Goal: Task Accomplishment & Management: Complete application form

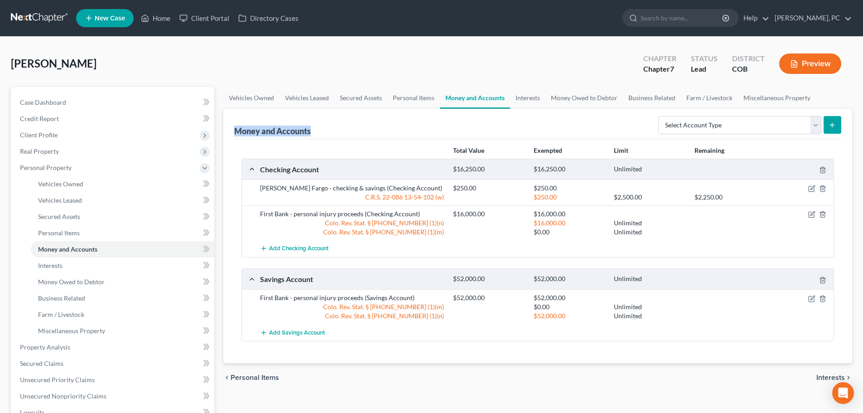
drag, startPoint x: 311, startPoint y: 131, endPoint x: 234, endPoint y: 127, distance: 76.7
click at [234, 127] on div "Money and Accounts Select Account Type Brokerage Cash on Hand Certificates of D…" at bounding box center [537, 124] width 607 height 30
click at [457, 124] on div "Money and Accounts Select Account Type Brokerage Cash on Hand Certificates of D…" at bounding box center [537, 124] width 607 height 30
drag, startPoint x: 234, startPoint y: 131, endPoint x: 329, endPoint y: 130, distance: 94.3
click at [329, 130] on div "Money and Accounts Select Account Type Brokerage Cash on Hand Certificates of D…" at bounding box center [537, 124] width 607 height 30
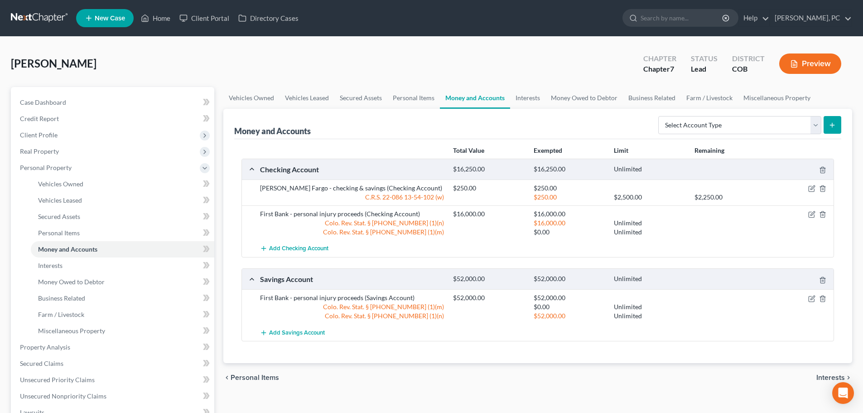
click at [540, 141] on div "Total Value Exempted Limit Remaining Checking Account $16,250.00 $16,250.00 Unl…" at bounding box center [537, 251] width 607 height 224
click at [162, 18] on link "Home" at bounding box center [155, 18] width 39 height 16
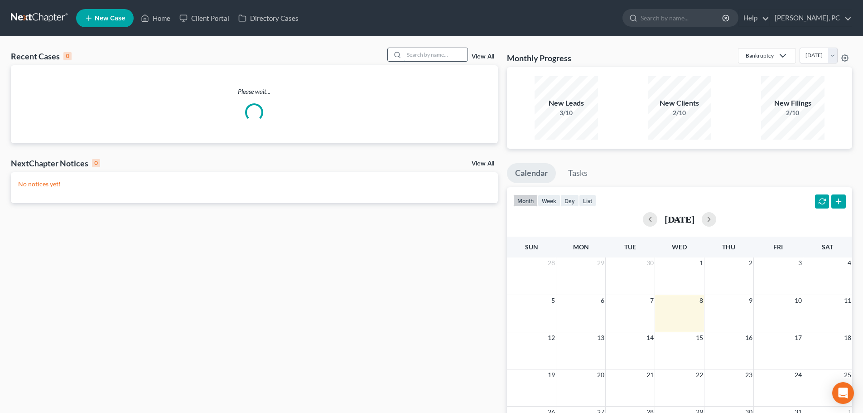
click at [452, 54] on input "search" at bounding box center [435, 54] width 63 height 13
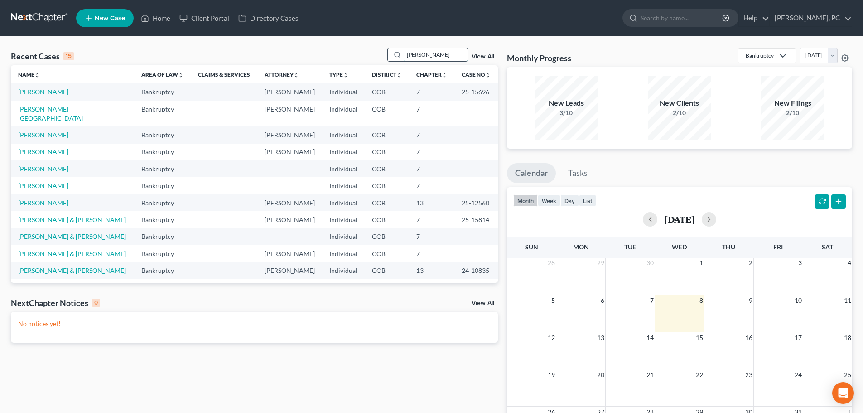
type input "chavez"
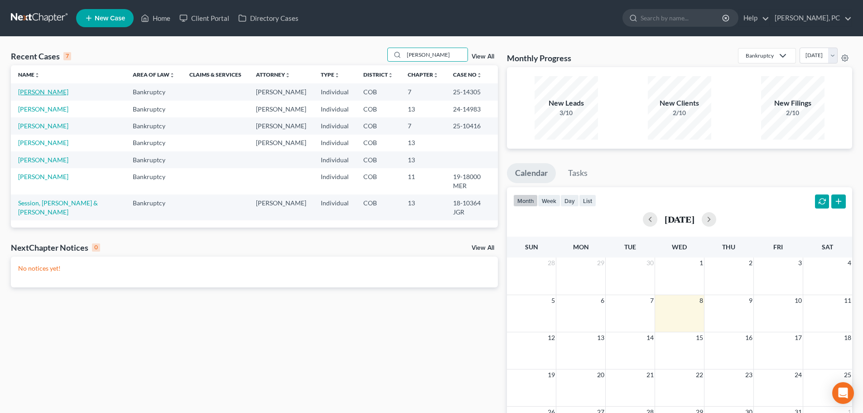
click at [43, 92] on link "[PERSON_NAME]" at bounding box center [43, 92] width 50 height 8
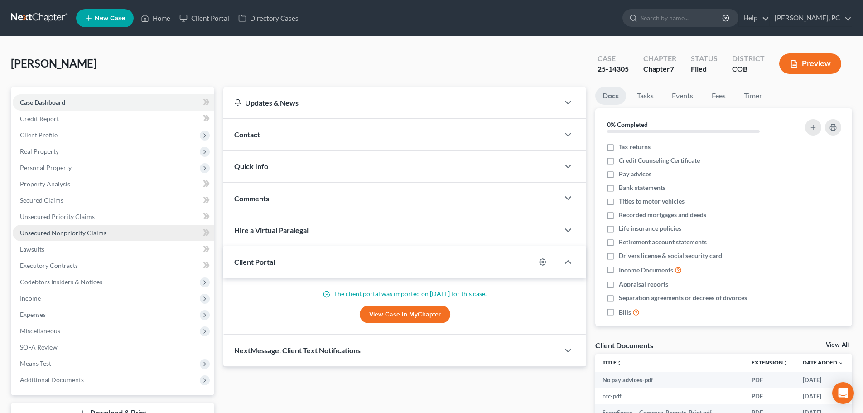
click at [73, 229] on span "Unsecured Nonpriority Claims" at bounding box center [63, 233] width 87 height 8
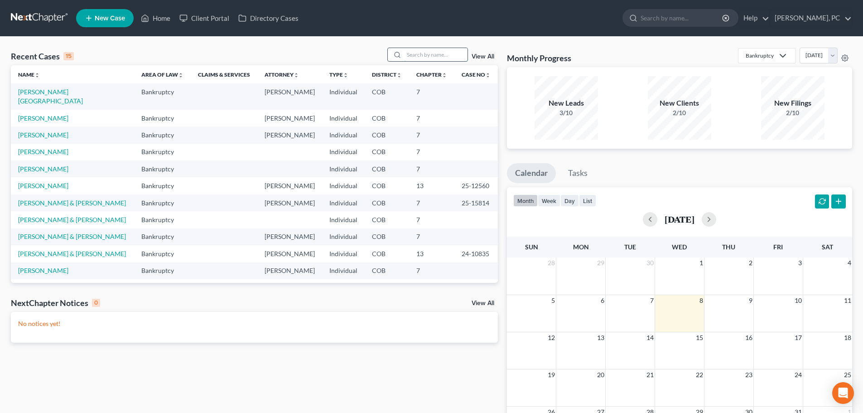
click at [448, 55] on input "search" at bounding box center [435, 54] width 63 height 13
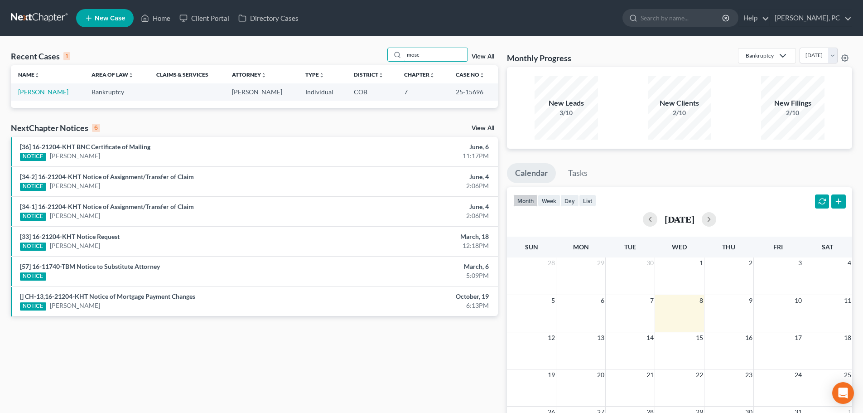
type input "mosc"
click at [58, 95] on link "[PERSON_NAME]" at bounding box center [43, 92] width 50 height 8
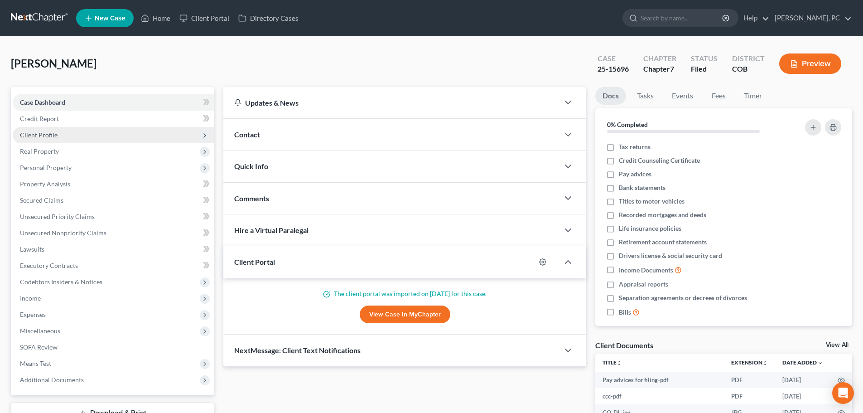
click at [48, 135] on span "Client Profile" at bounding box center [39, 135] width 38 height 8
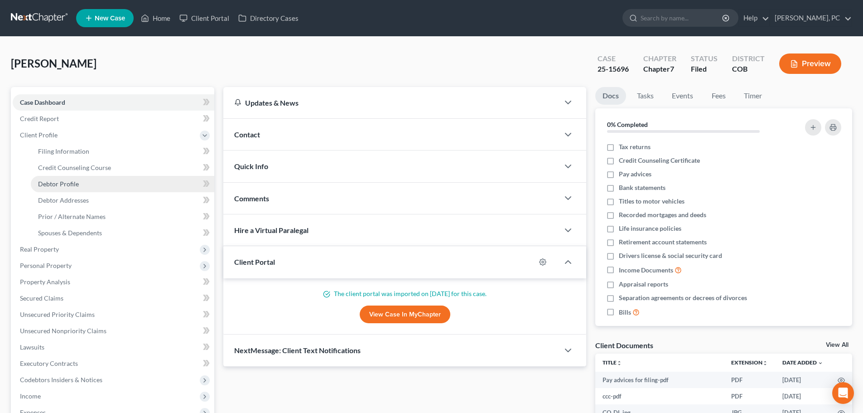
click at [52, 182] on span "Debtor Profile" at bounding box center [58, 184] width 41 height 8
select select "0"
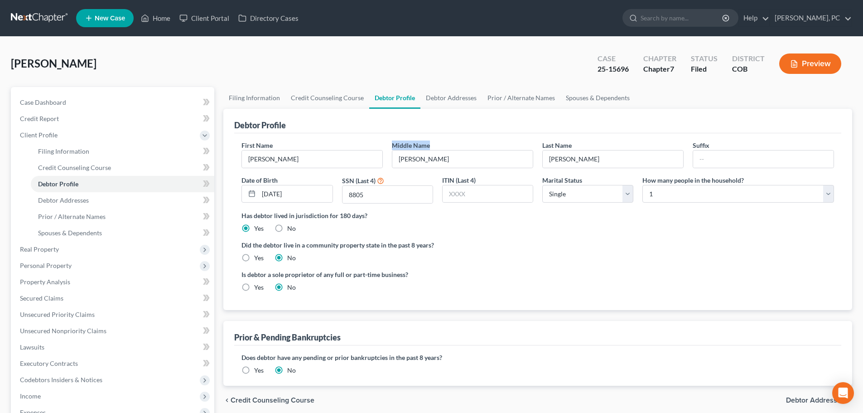
drag, startPoint x: 393, startPoint y: 144, endPoint x: 433, endPoint y: 143, distance: 40.3
click at [433, 143] on div "Middle Name Marie" at bounding box center [463, 155] width 150 height 28
click at [415, 127] on div "Debtor Profile" at bounding box center [537, 121] width 607 height 24
drag, startPoint x: 290, startPoint y: 129, endPoint x: 223, endPoint y: 134, distance: 66.8
click at [230, 127] on div "Debtor Profile First Name Susan Middle Name Marie Last Name Moscariello Suffix …" at bounding box center [537, 209] width 629 height 201
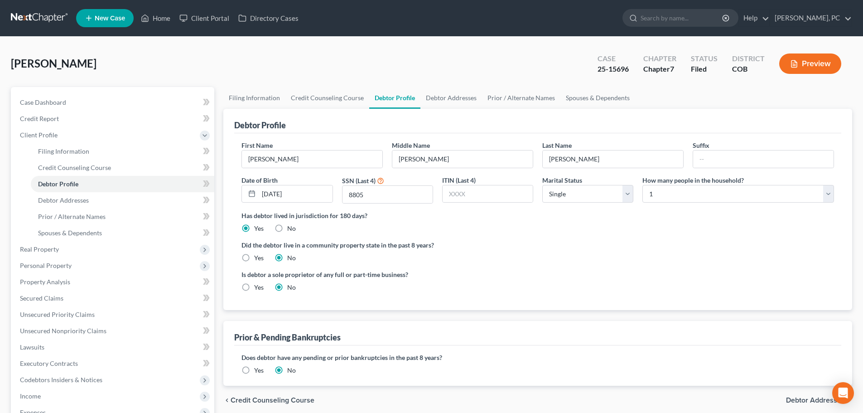
click at [218, 157] on div "Case Dashboard Payments Invoices Payments Payments Credit Report Client Profile" at bounding box center [112, 316] width 213 height 458
click at [77, 198] on span "Debtor Addresses" at bounding box center [63, 200] width 51 height 8
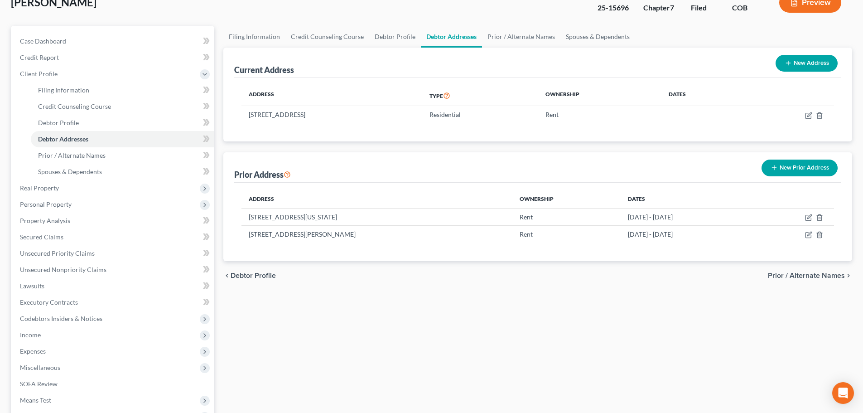
scroll to position [45, 0]
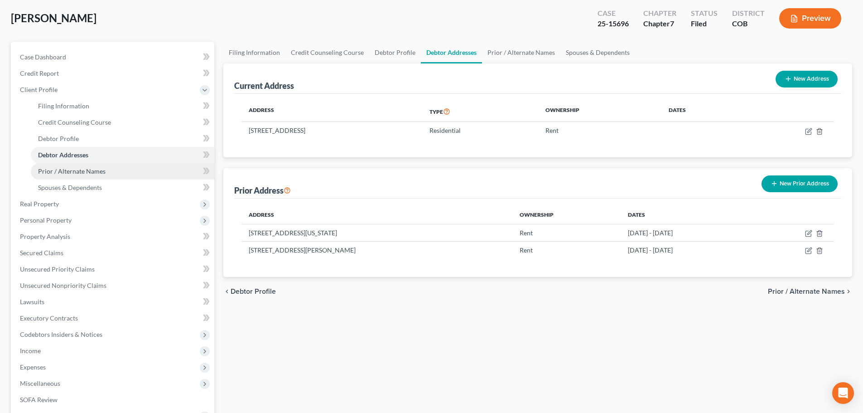
click at [93, 173] on span "Prior / Alternate Names" at bounding box center [72, 171] width 68 height 8
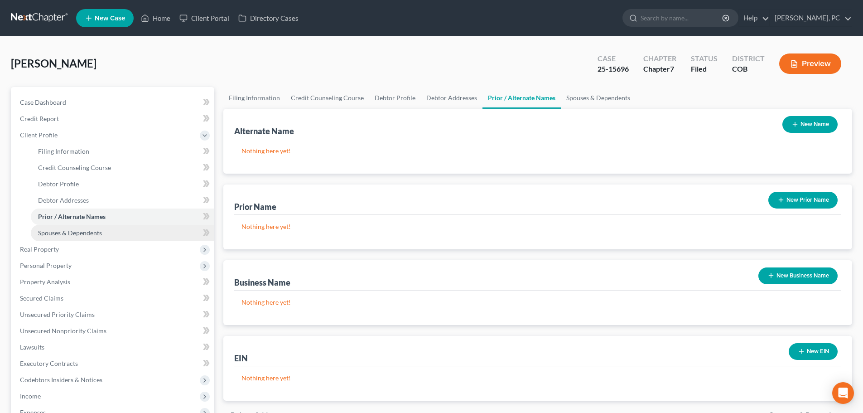
click at [87, 228] on link "Spouses & Dependents" at bounding box center [123, 233] width 184 height 16
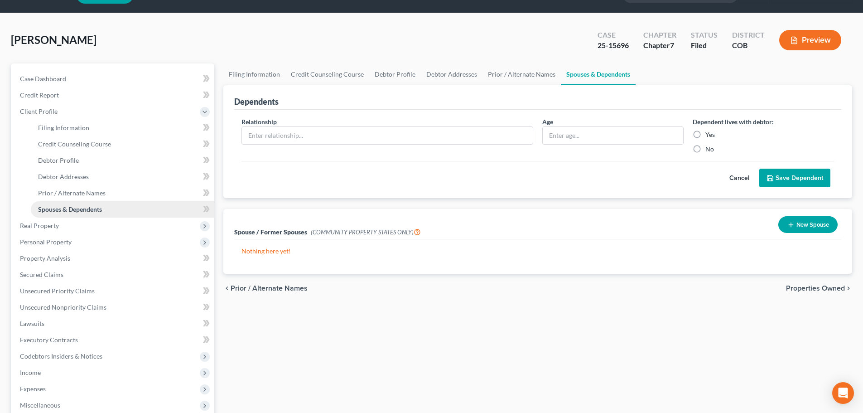
scroll to position [45, 0]
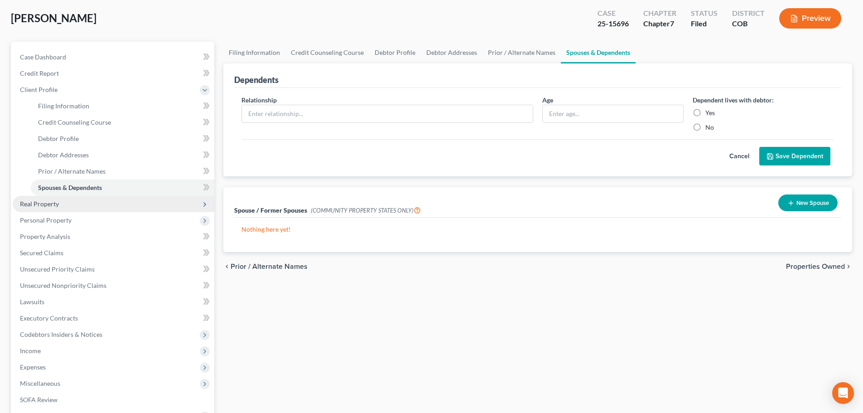
click at [53, 203] on span "Real Property" at bounding box center [39, 204] width 39 height 8
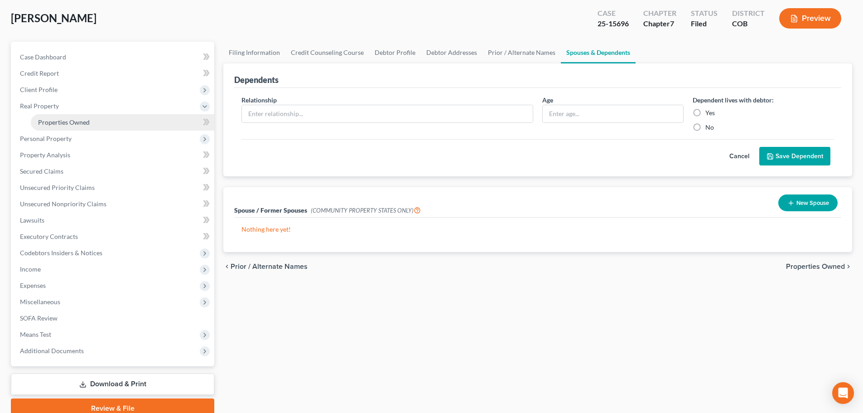
click at [63, 120] on span "Properties Owned" at bounding box center [64, 122] width 52 height 8
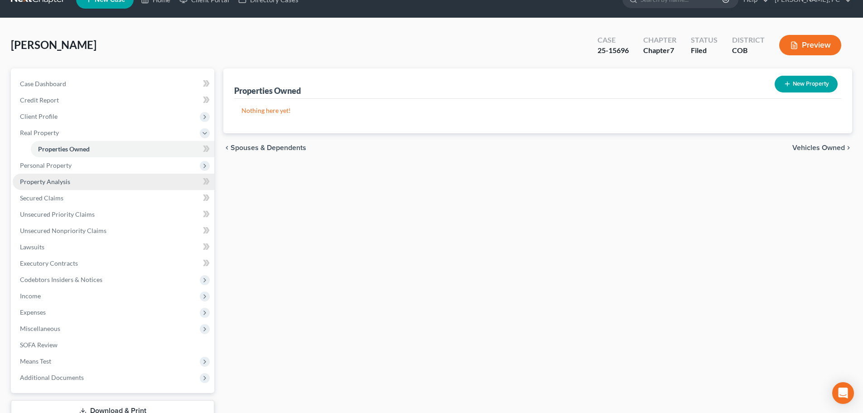
scroll to position [45, 0]
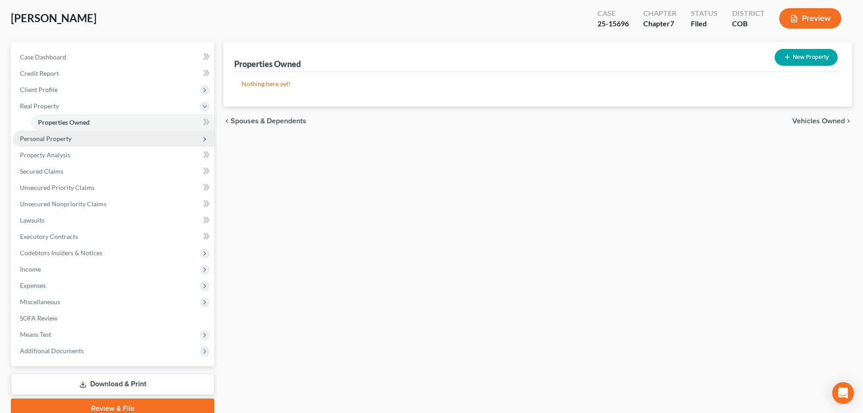
click at [63, 139] on span "Personal Property" at bounding box center [46, 139] width 52 height 8
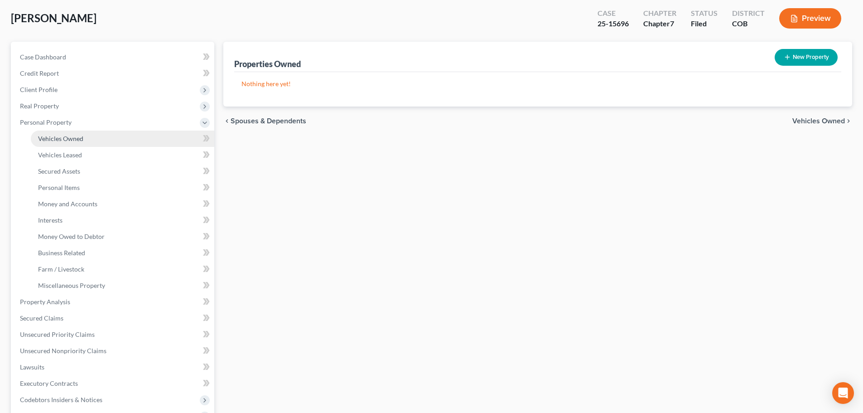
click at [68, 138] on span "Vehicles Owned" at bounding box center [60, 139] width 45 height 8
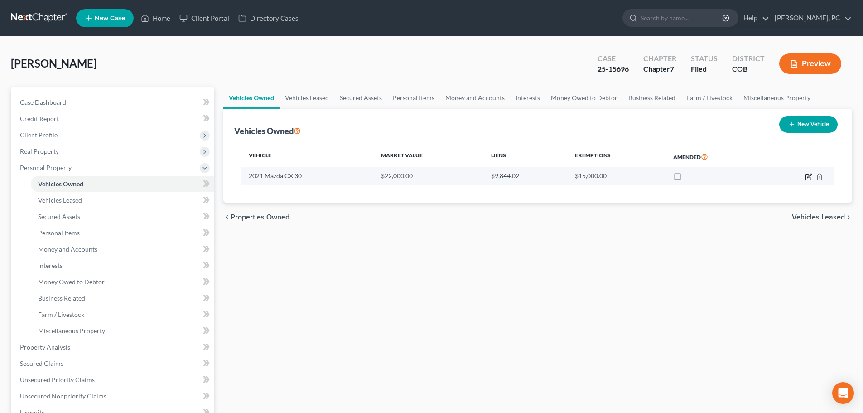
click at [807, 179] on icon "button" at bounding box center [808, 176] width 7 height 7
click at [810, 176] on icon "button" at bounding box center [808, 176] width 7 height 7
select select "0"
select select "5"
select select "2"
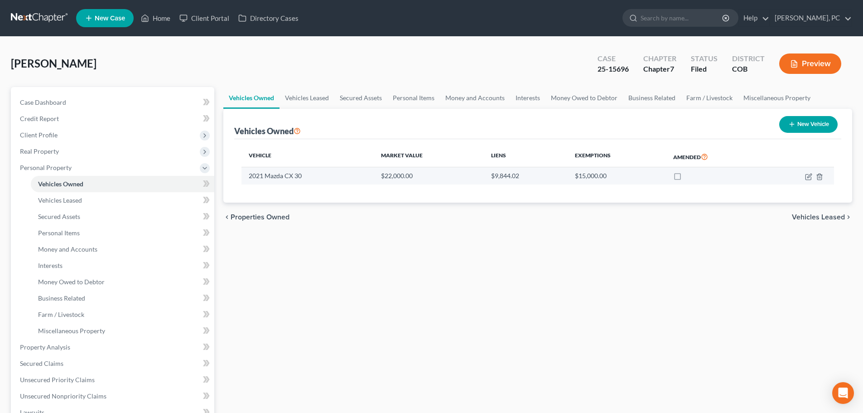
select select "0"
select select "5"
select select "2"
select select "0"
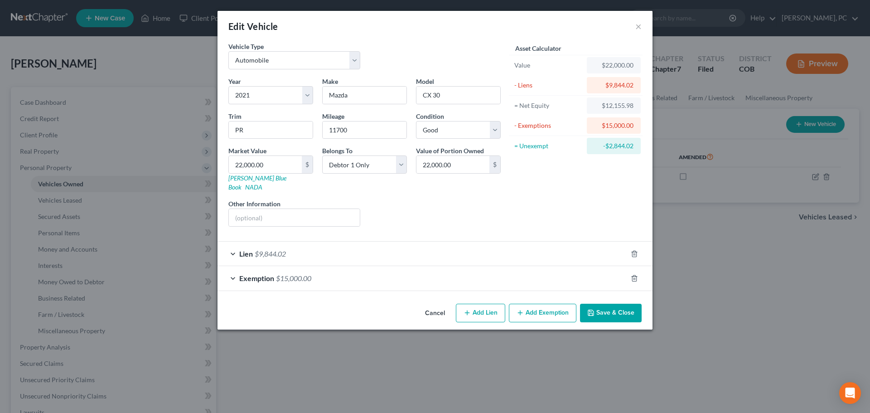
click at [604, 308] on button "Save & Close" at bounding box center [611, 313] width 62 height 19
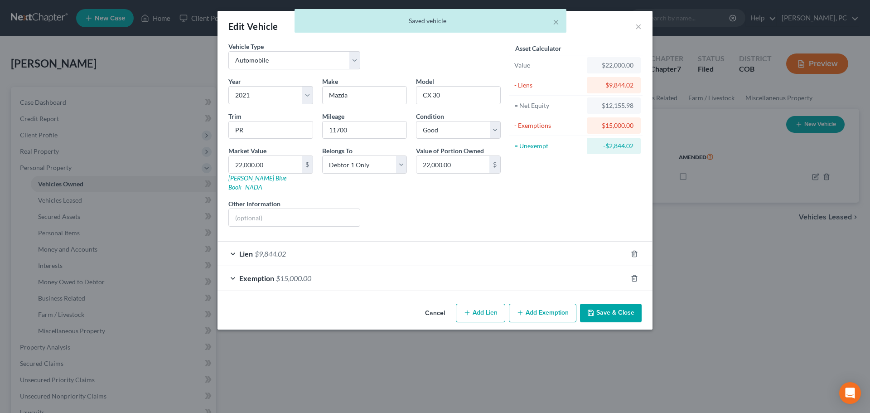
click at [436, 305] on button "Cancel" at bounding box center [435, 314] width 34 height 18
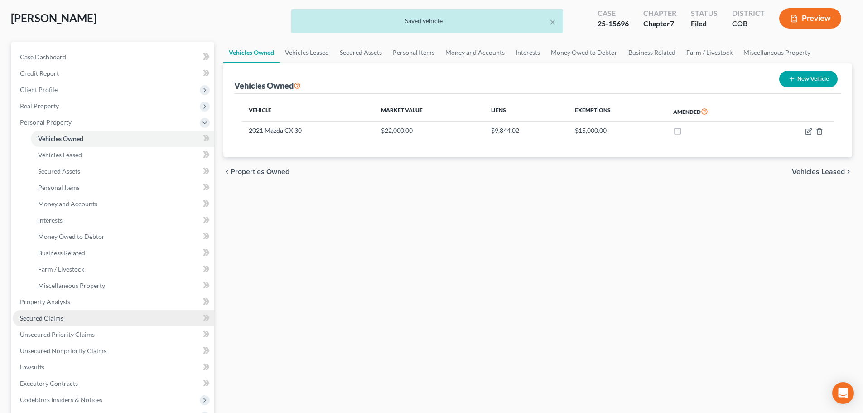
click at [44, 317] on span "Secured Claims" at bounding box center [42, 318] width 44 height 8
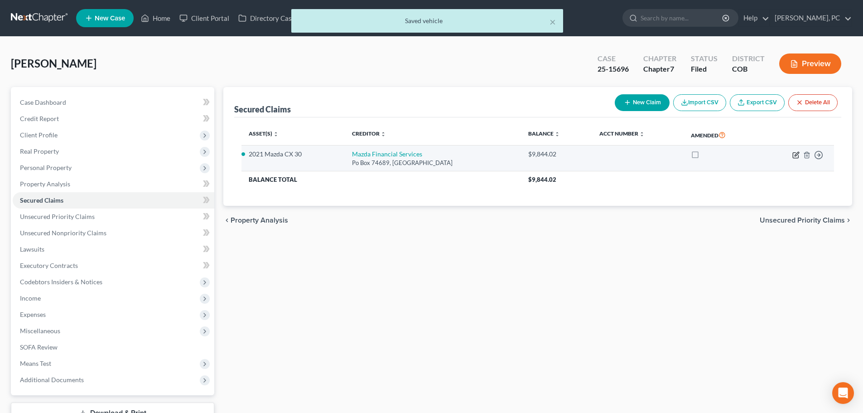
click at [795, 155] on icon "button" at bounding box center [796, 154] width 7 height 7
select select "14"
select select "0"
select select "4"
select select "0"
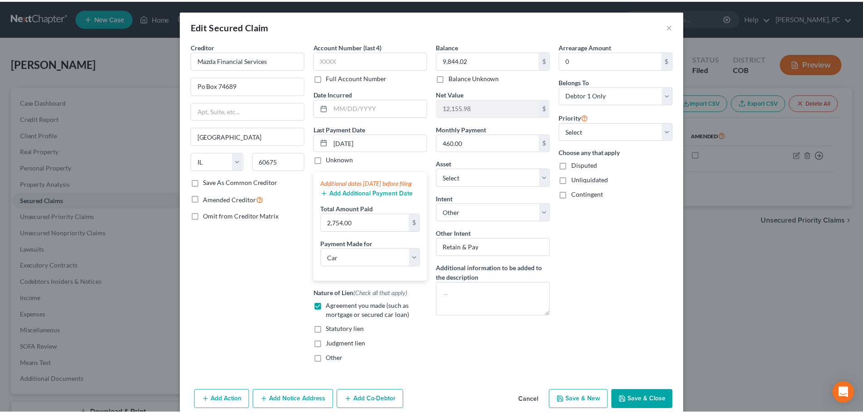
scroll to position [31, 0]
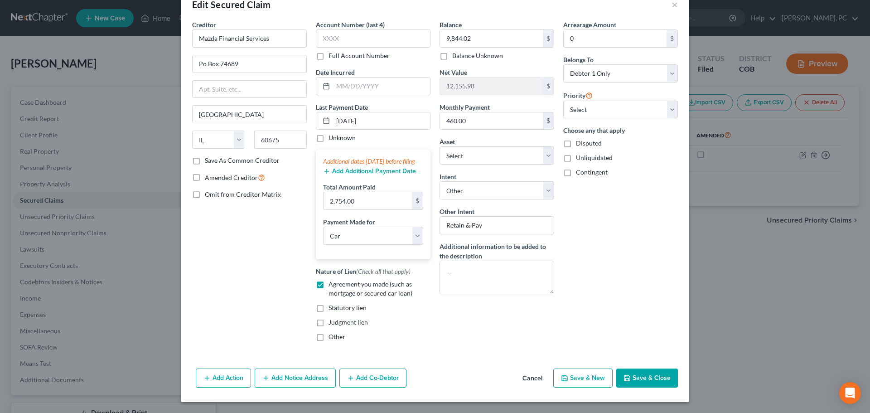
click at [632, 383] on button "Save & Close" at bounding box center [647, 377] width 62 height 19
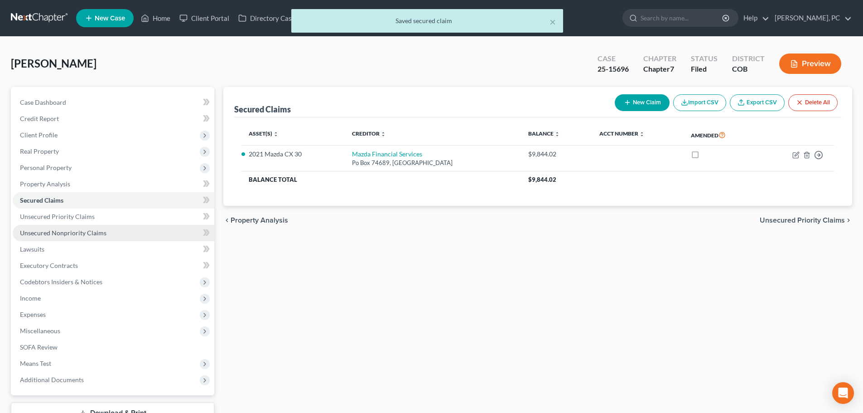
click at [63, 233] on span "Unsecured Nonpriority Claims" at bounding box center [63, 233] width 87 height 8
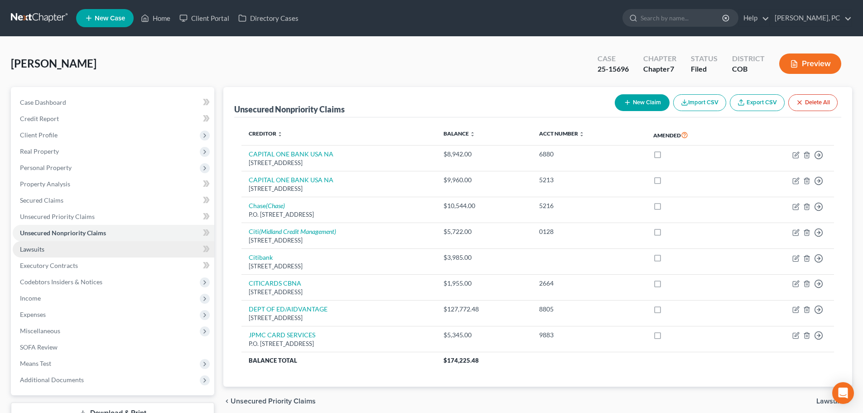
click at [35, 250] on span "Lawsuits" at bounding box center [32, 249] width 24 height 8
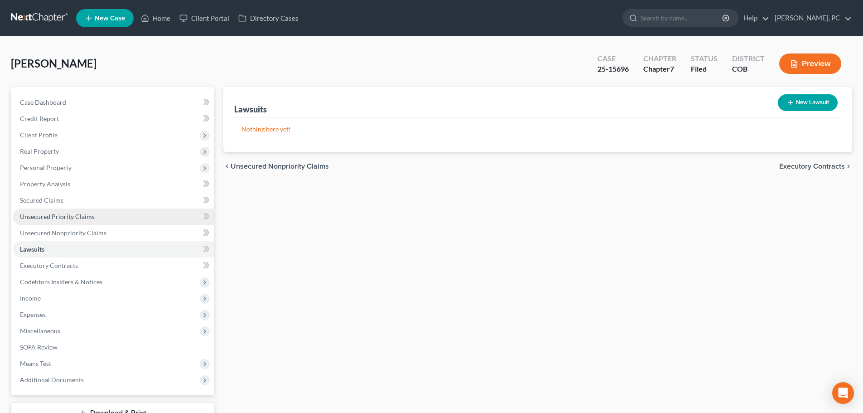
click at [51, 218] on span "Unsecured Priority Claims" at bounding box center [57, 217] width 75 height 8
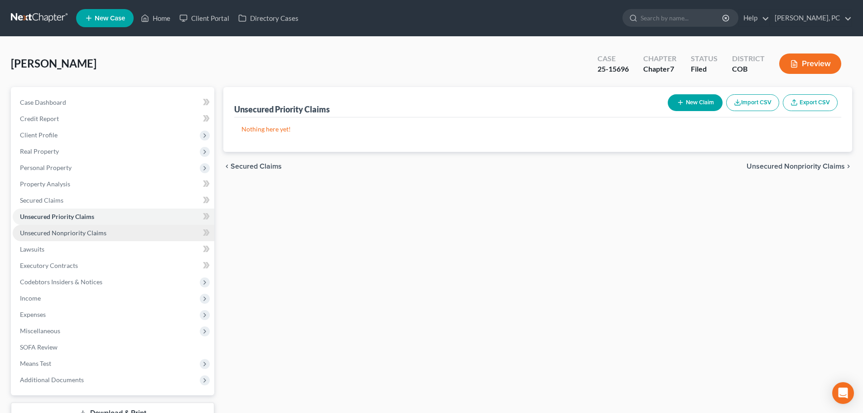
click at [57, 232] on span "Unsecured Nonpriority Claims" at bounding box center [63, 233] width 87 height 8
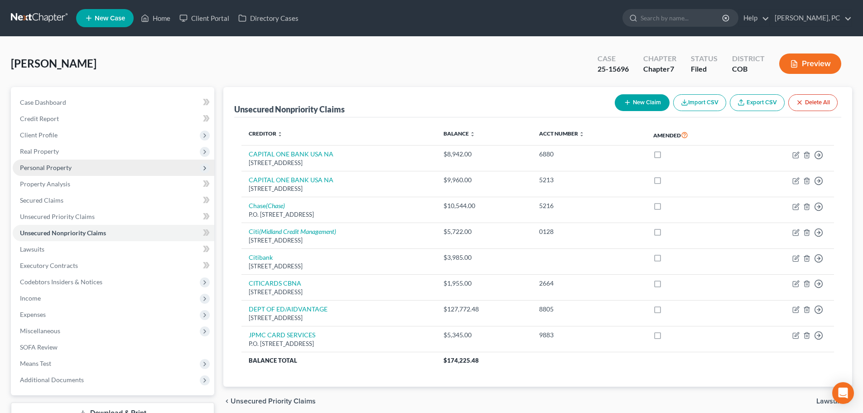
click at [46, 169] on span "Personal Property" at bounding box center [46, 168] width 52 height 8
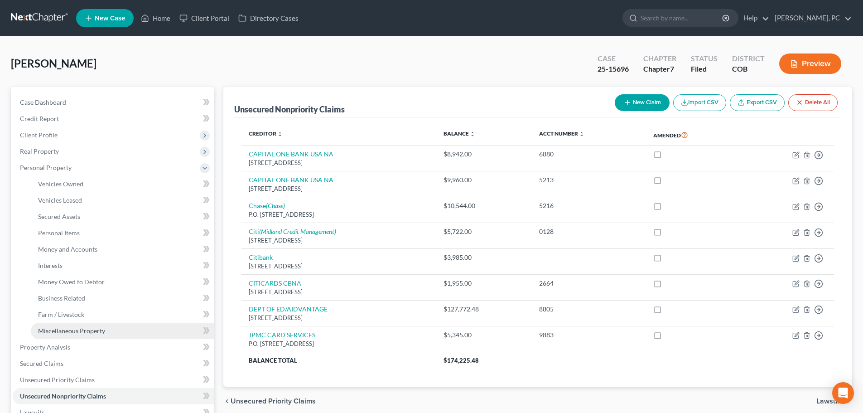
click at [72, 327] on span "Miscellaneous Property" at bounding box center [71, 331] width 67 height 8
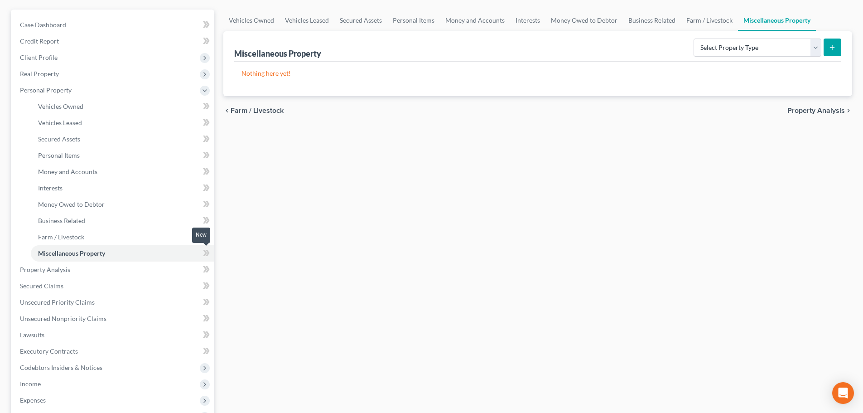
scroll to position [91, 0]
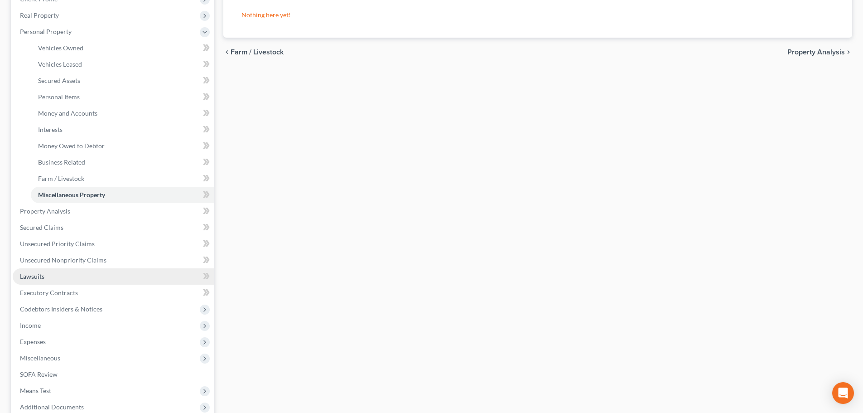
click at [37, 276] on span "Lawsuits" at bounding box center [32, 276] width 24 height 8
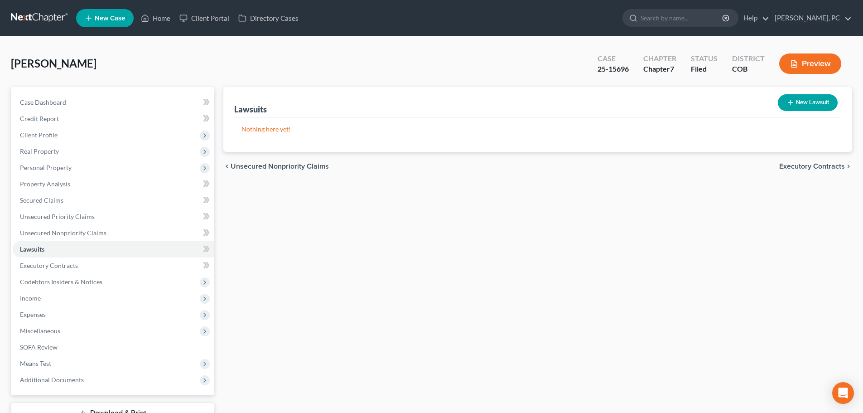
scroll to position [45, 0]
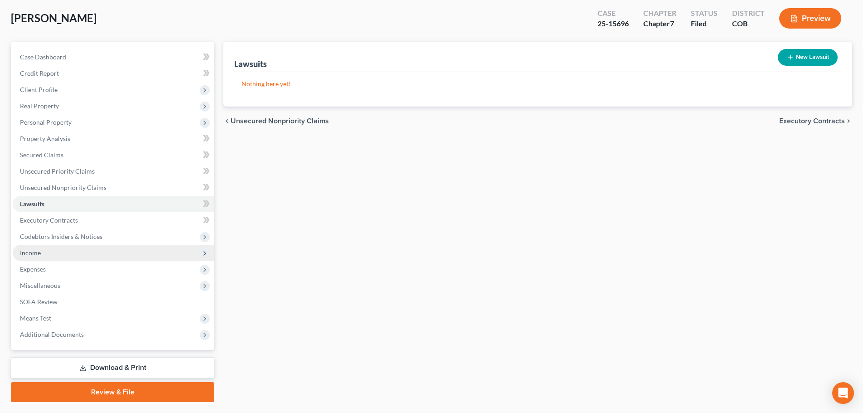
click at [30, 252] on span "Income" at bounding box center [30, 253] width 21 height 8
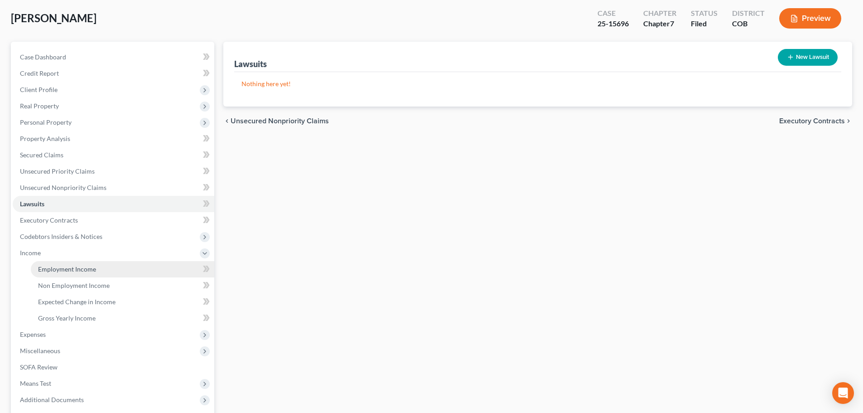
click at [71, 269] on span "Employment Income" at bounding box center [67, 269] width 58 height 8
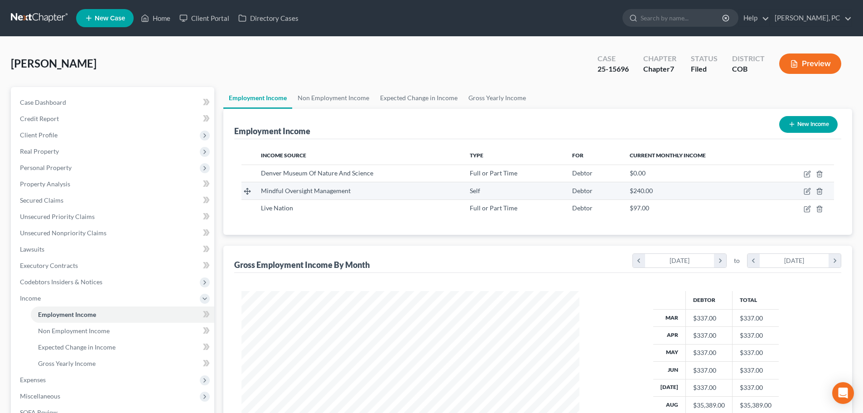
scroll to position [45, 0]
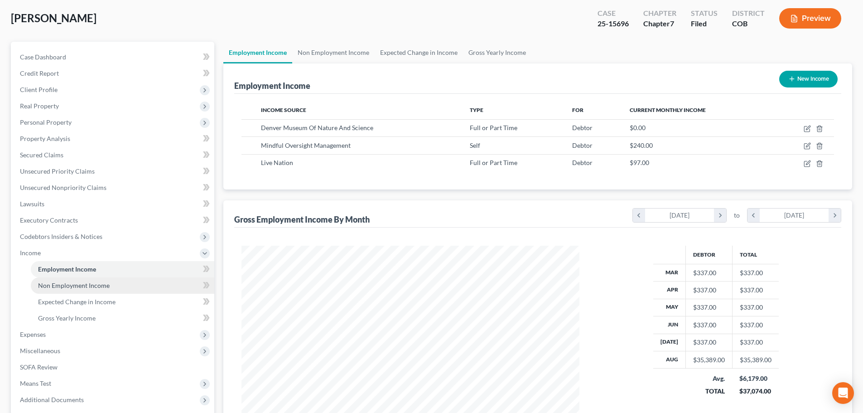
click at [79, 289] on link "Non Employment Income" at bounding box center [123, 285] width 184 height 16
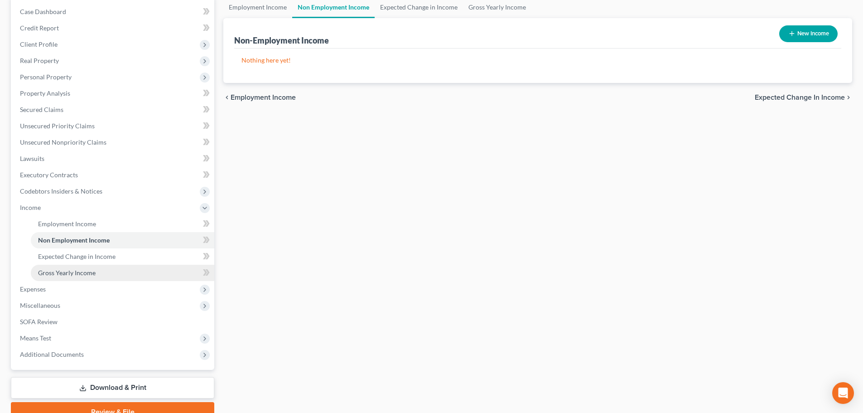
click at [87, 273] on span "Gross Yearly Income" at bounding box center [67, 273] width 58 height 8
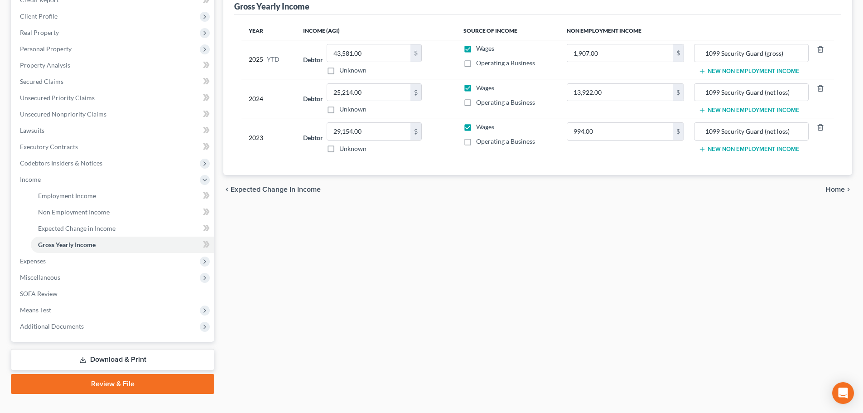
scroll to position [134, 0]
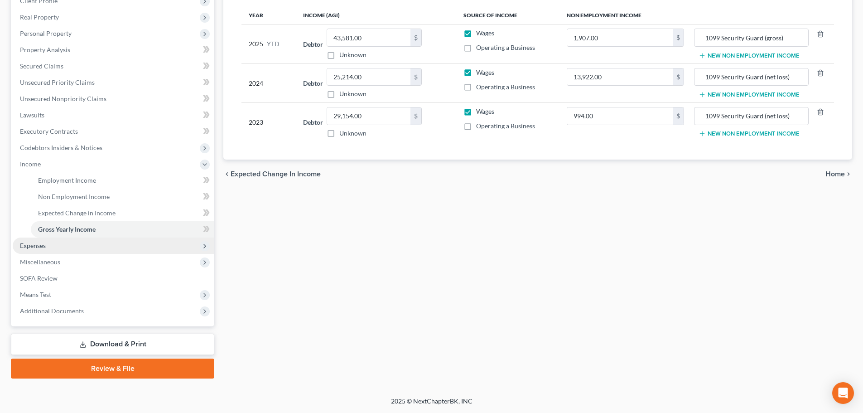
click at [31, 245] on span "Expenses" at bounding box center [33, 246] width 26 height 8
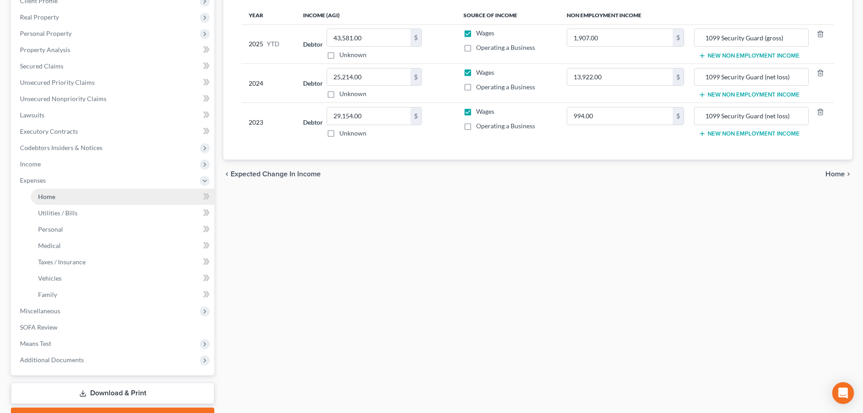
click at [49, 199] on span "Home" at bounding box center [46, 197] width 17 height 8
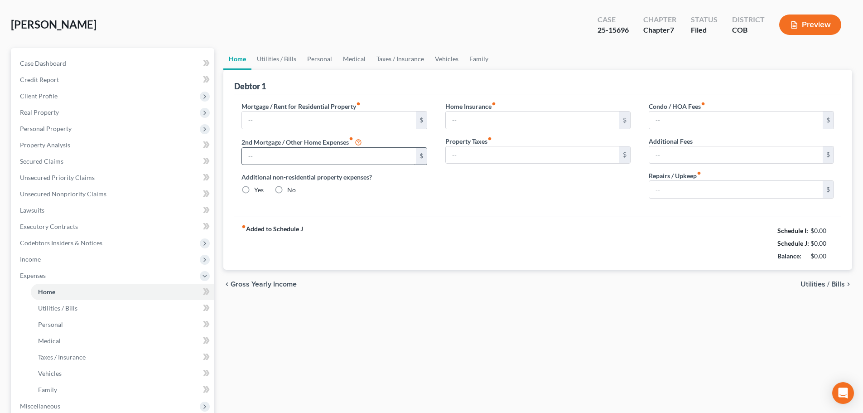
type input "1,375.00"
type input "0.00"
radio input "true"
type input "0.00"
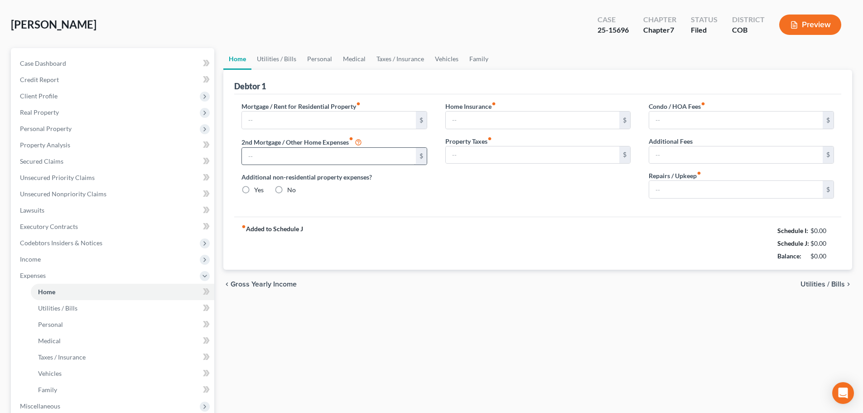
type input "0.00"
type input "50.00"
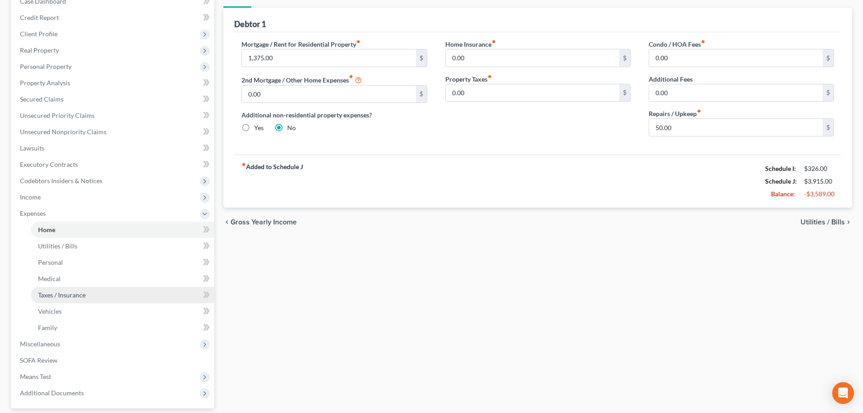
scroll to position [136, 0]
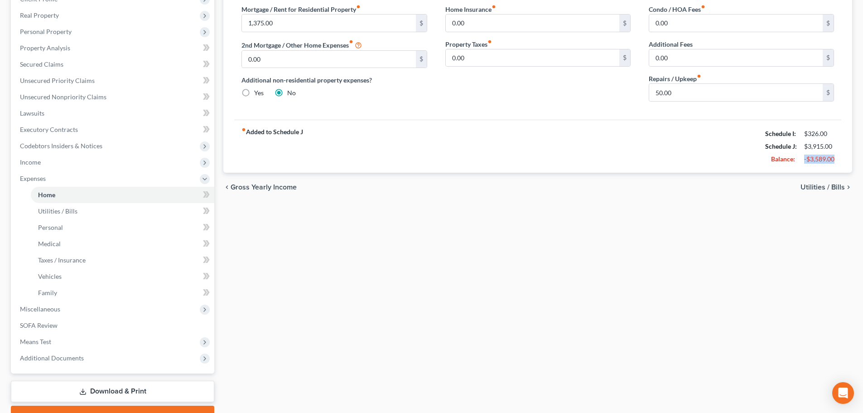
drag, startPoint x: 805, startPoint y: 161, endPoint x: 839, endPoint y: 161, distance: 33.1
click at [839, 161] on div "-$3,589.00" at bounding box center [819, 159] width 39 height 9
click at [608, 193] on div "chevron_left Gross Yearly Income Utilities / Bills chevron_right" at bounding box center [537, 187] width 629 height 29
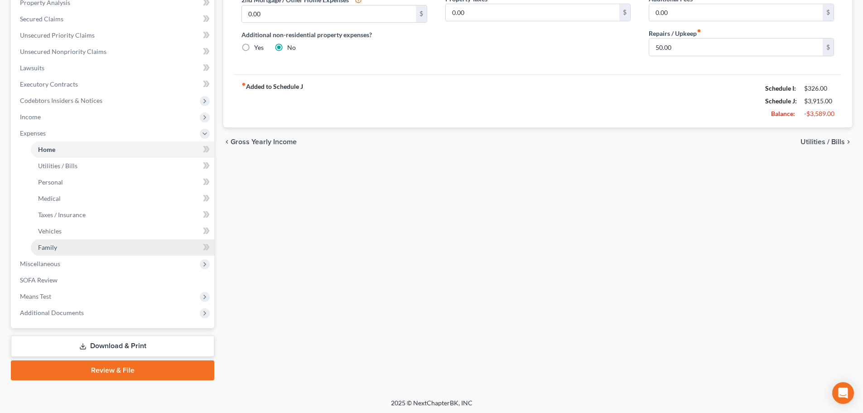
click at [54, 251] on link "Family" at bounding box center [123, 247] width 184 height 16
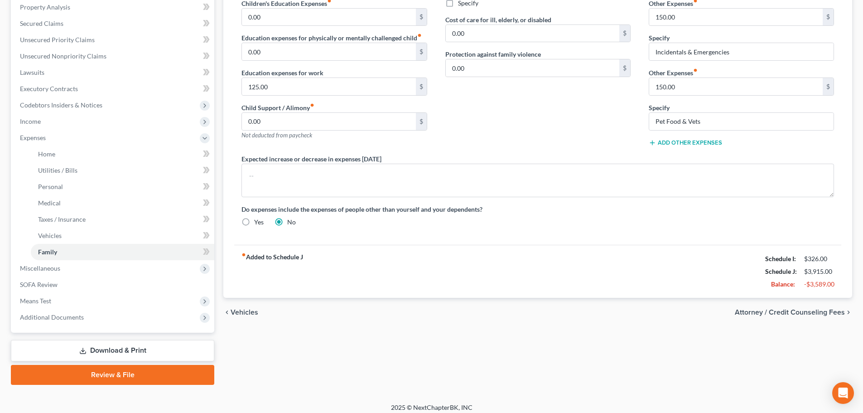
scroll to position [181, 0]
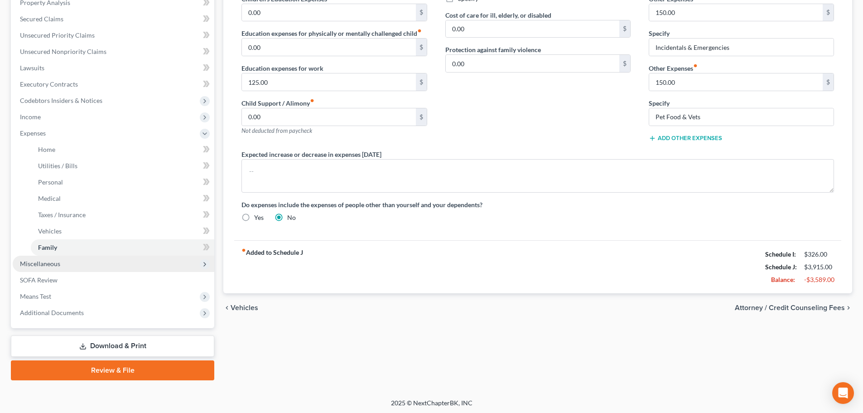
click at [48, 265] on span "Miscellaneous" at bounding box center [40, 264] width 40 height 8
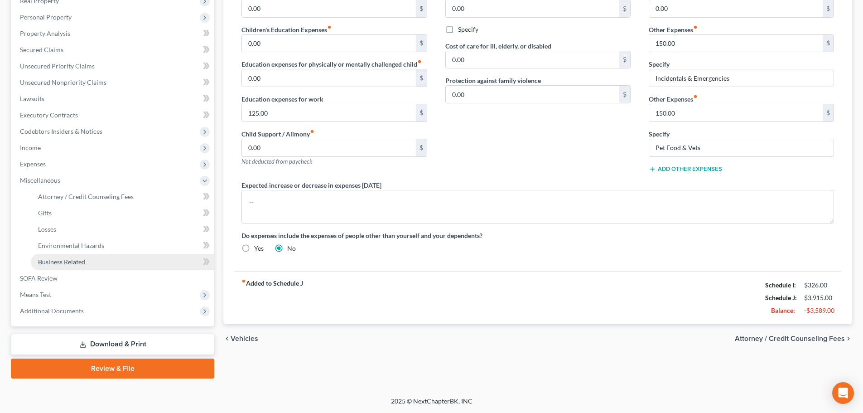
scroll to position [150, 0]
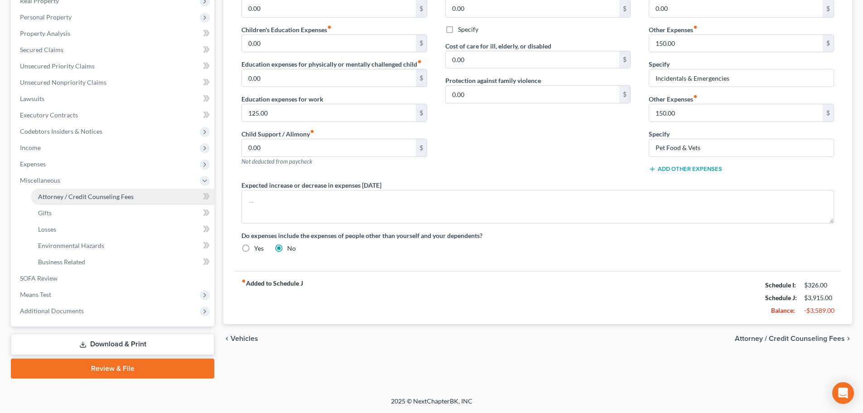
click at [87, 195] on span "Attorney / Credit Counseling Fees" at bounding box center [86, 197] width 96 height 8
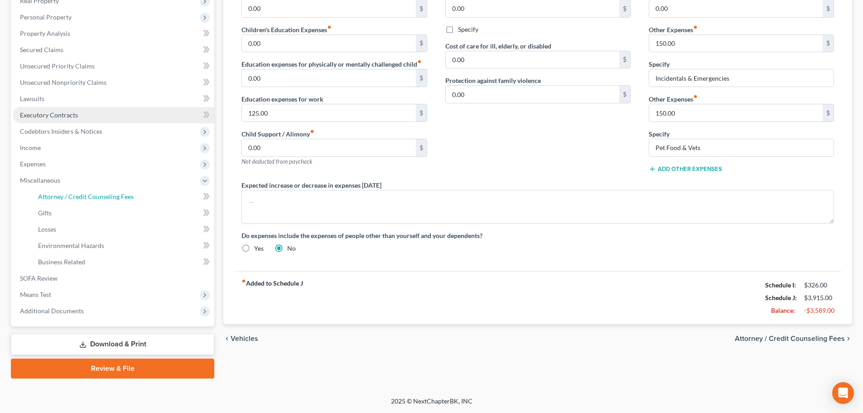
select select "0"
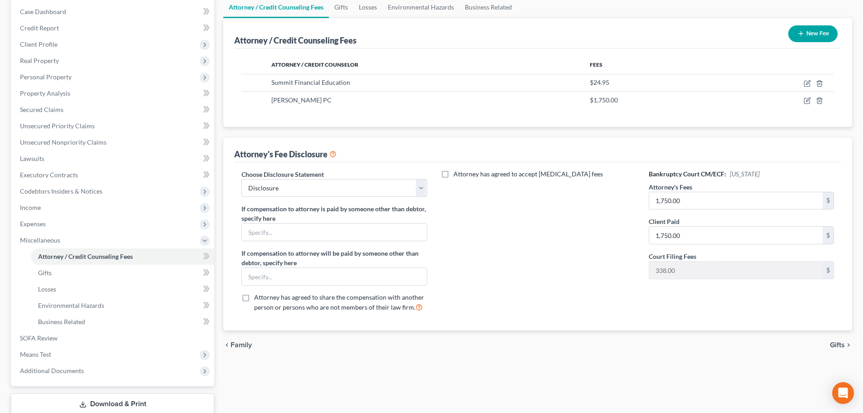
scroll to position [136, 0]
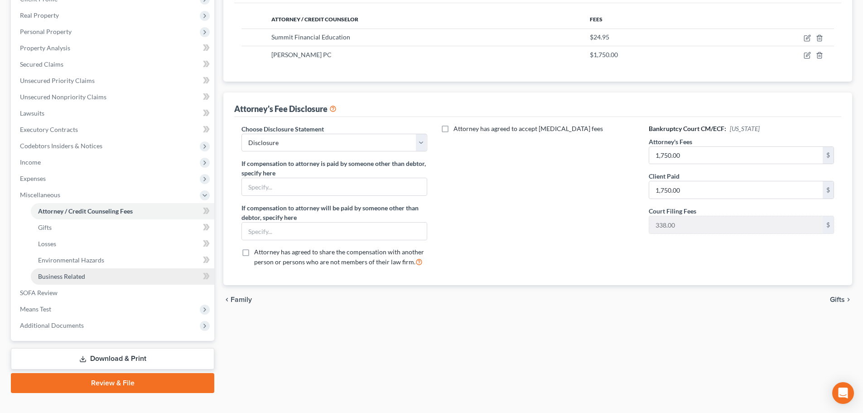
click at [68, 276] on span "Business Related" at bounding box center [61, 276] width 47 height 8
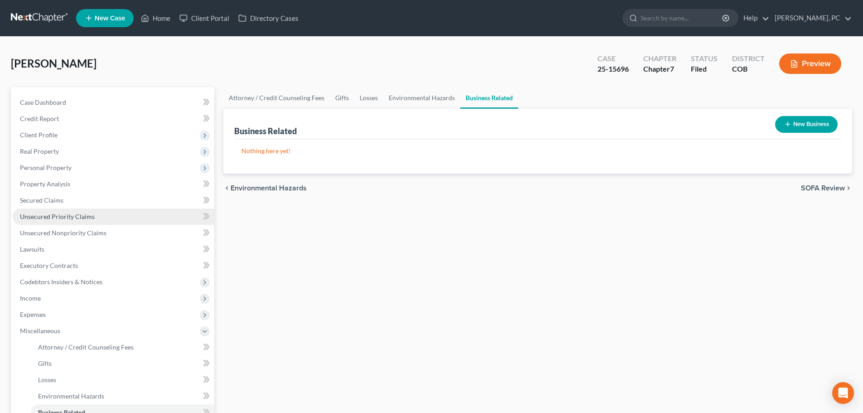
click at [49, 214] on span "Unsecured Priority Claims" at bounding box center [57, 217] width 75 height 8
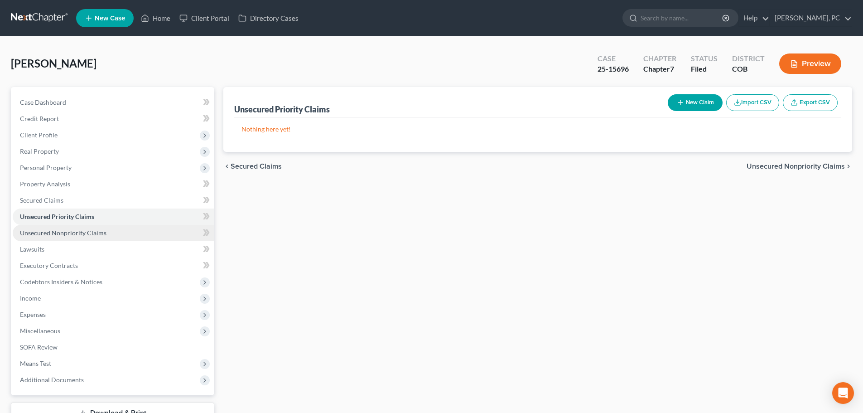
click at [77, 230] on span "Unsecured Nonpriority Claims" at bounding box center [63, 233] width 87 height 8
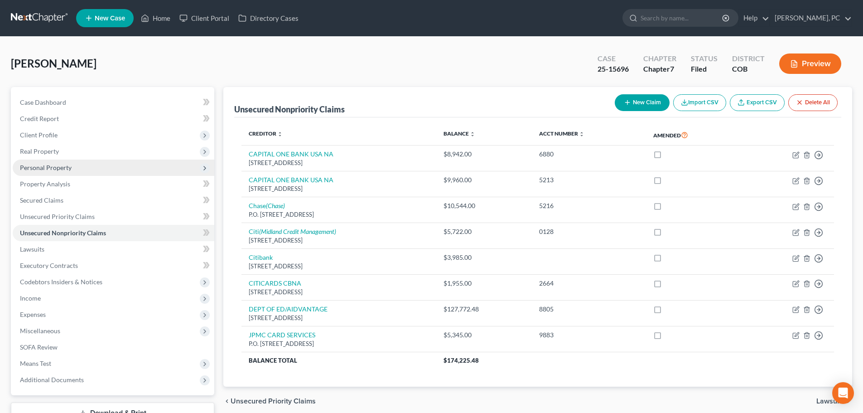
click at [40, 167] on span "Personal Property" at bounding box center [46, 168] width 52 height 8
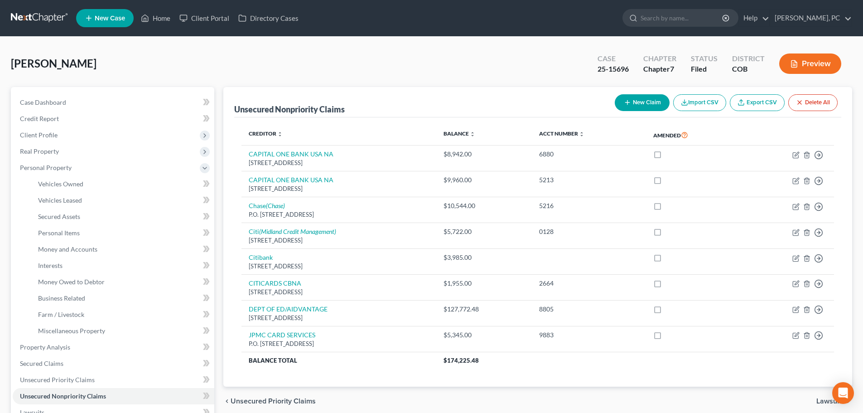
click at [218, 235] on div "Case Dashboard Payments Invoices Payments Payments Credit Report Client Profile" at bounding box center [112, 349] width 213 height 524
click at [54, 168] on span "Personal Property" at bounding box center [46, 168] width 52 height 8
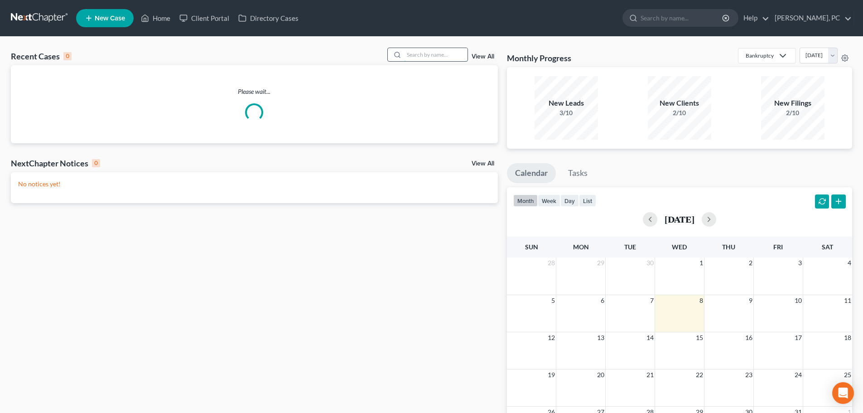
click at [440, 53] on input "search" at bounding box center [435, 54] width 63 height 13
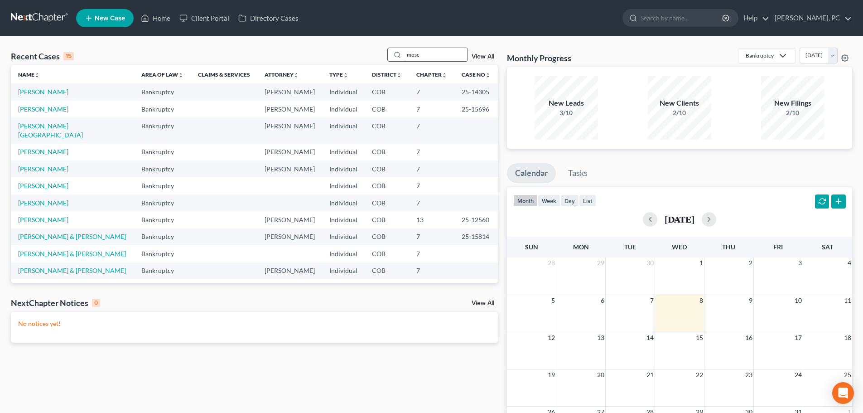
type input "mosc"
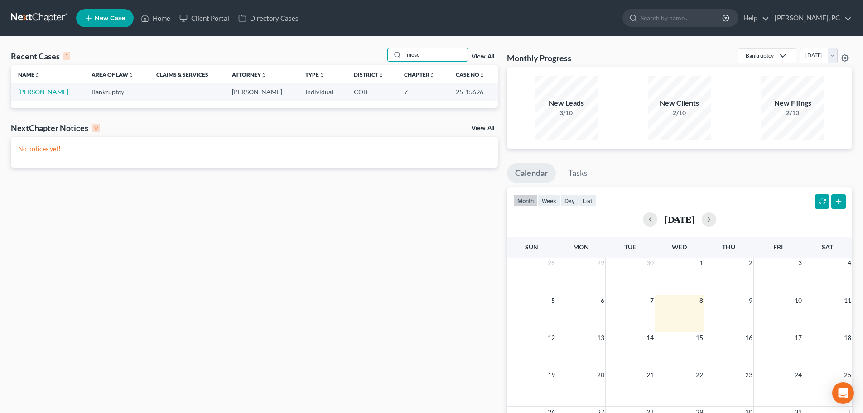
click at [61, 94] on link "[PERSON_NAME]" at bounding box center [43, 92] width 50 height 8
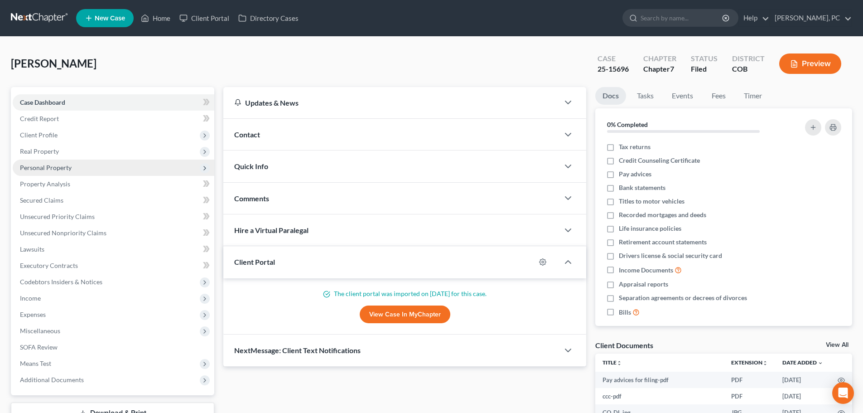
click at [45, 168] on span "Personal Property" at bounding box center [46, 168] width 52 height 8
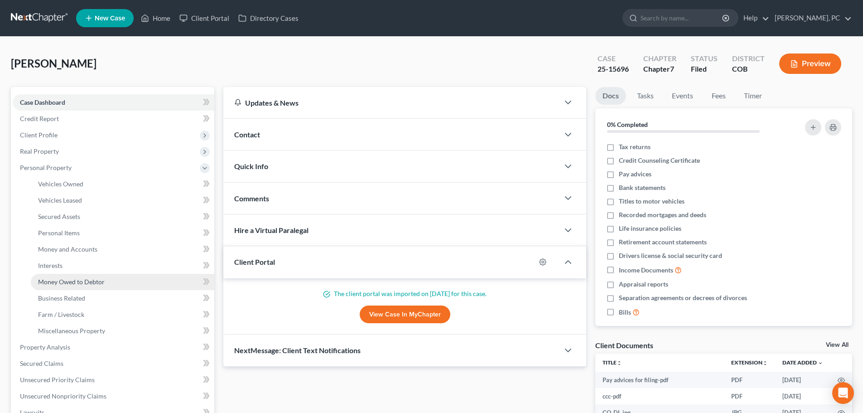
click at [56, 281] on span "Money Owed to Debtor" at bounding box center [71, 282] width 67 height 8
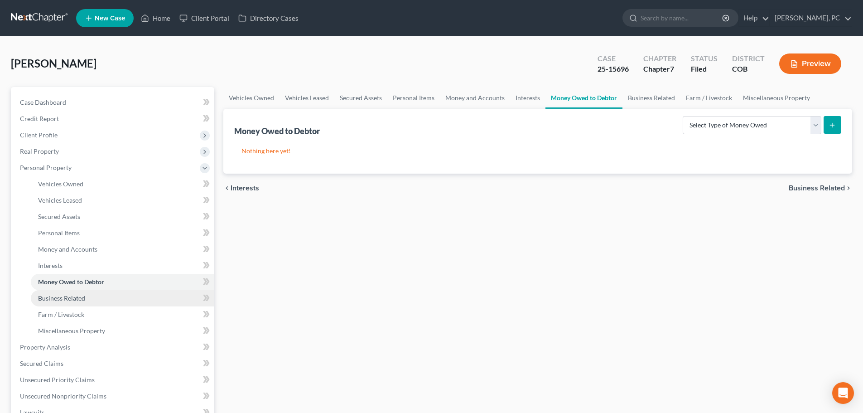
click at [81, 297] on span "Business Related" at bounding box center [61, 298] width 47 height 8
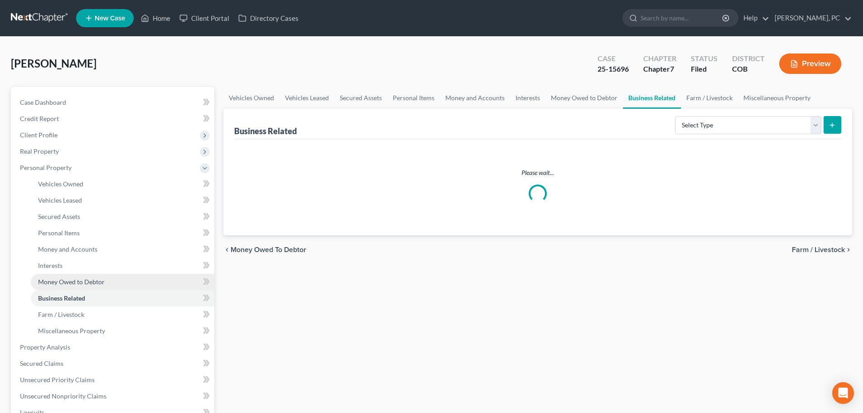
click at [62, 283] on span "Money Owed to Debtor" at bounding box center [71, 282] width 67 height 8
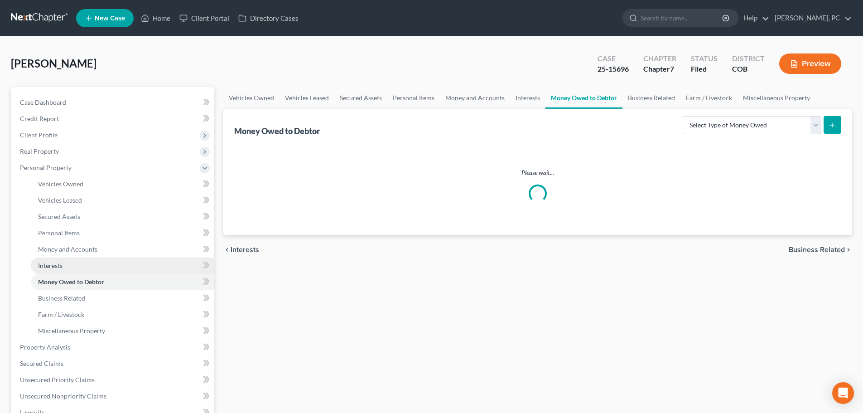
click at [48, 265] on span "Interests" at bounding box center [50, 266] width 24 height 8
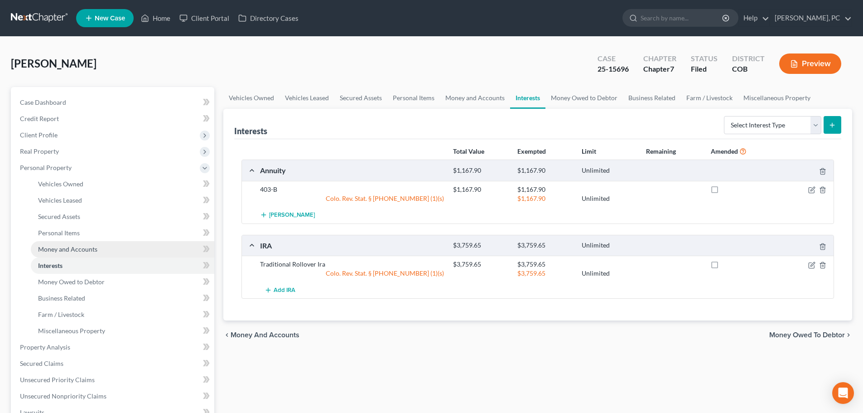
click at [68, 247] on span "Money and Accounts" at bounding box center [67, 249] width 59 height 8
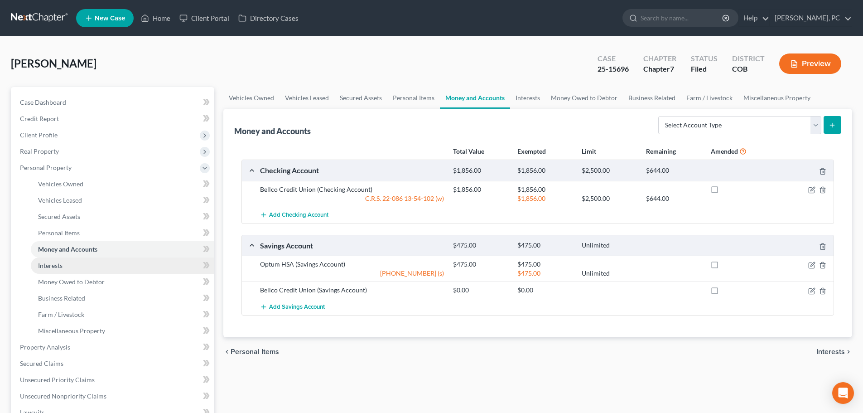
click at [54, 266] on span "Interests" at bounding box center [50, 266] width 24 height 8
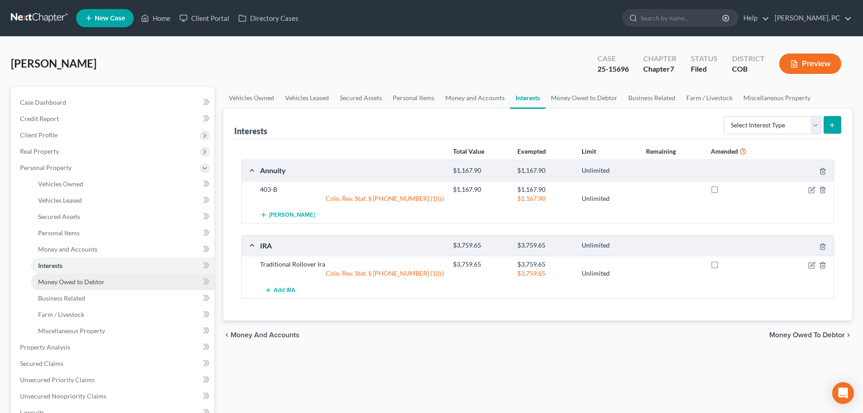
click at [78, 284] on span "Money Owed to Debtor" at bounding box center [71, 282] width 67 height 8
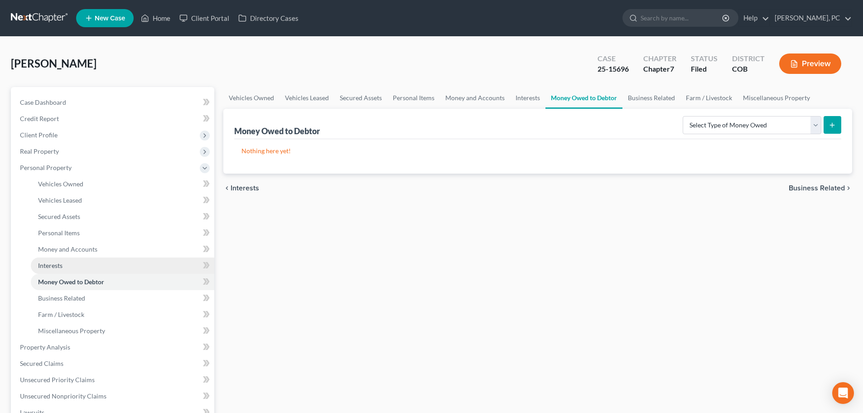
click at [49, 268] on span "Interests" at bounding box center [50, 266] width 24 height 8
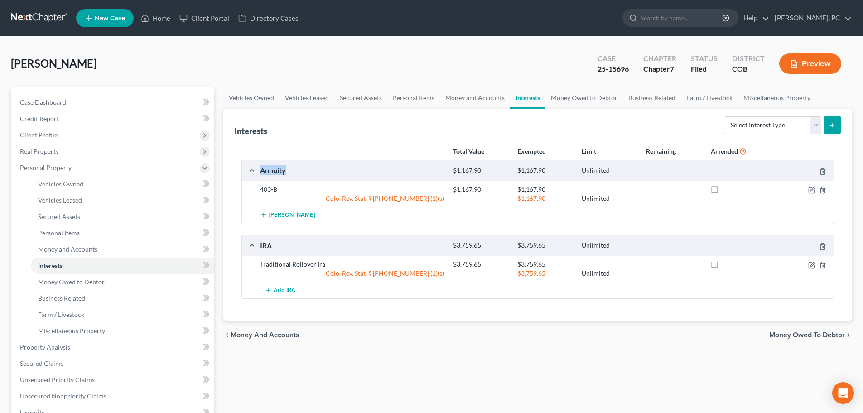
drag, startPoint x: 259, startPoint y: 171, endPoint x: 295, endPoint y: 171, distance: 35.8
click at [295, 171] on div "Annuity" at bounding box center [352, 170] width 193 height 10
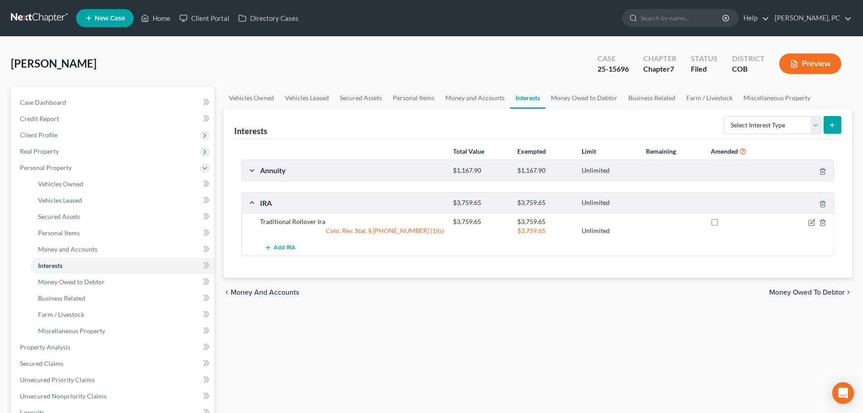
drag, startPoint x: 255, startPoint y: 170, endPoint x: 250, endPoint y: 171, distance: 5.3
click at [254, 170] on div "Annuity $1,167.90 $1,167.90 Unlimited" at bounding box center [536, 170] width 588 height 20
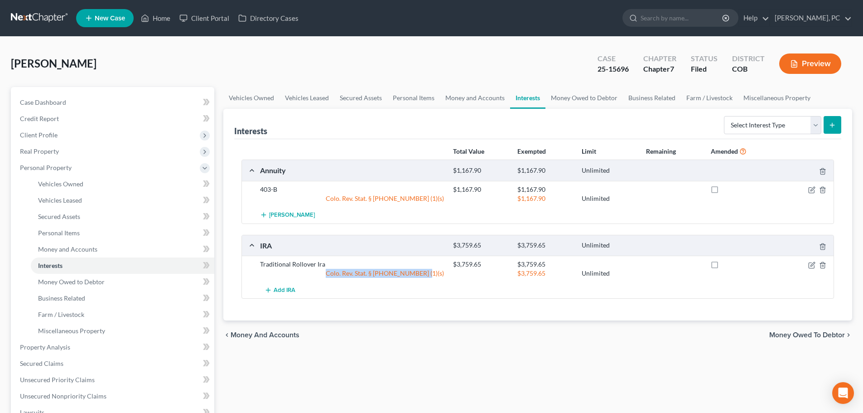
drag, startPoint x: 352, startPoint y: 273, endPoint x: 445, endPoint y: 272, distance: 92.9
click at [445, 272] on div "Colo. Rev. Stat. § 13-54-102 (1)(s)" at bounding box center [352, 273] width 193 height 9
click at [464, 336] on div "chevron_left Money and Accounts Money Owed to Debtor chevron_right" at bounding box center [537, 334] width 629 height 29
click at [156, 19] on link "Home" at bounding box center [155, 18] width 39 height 16
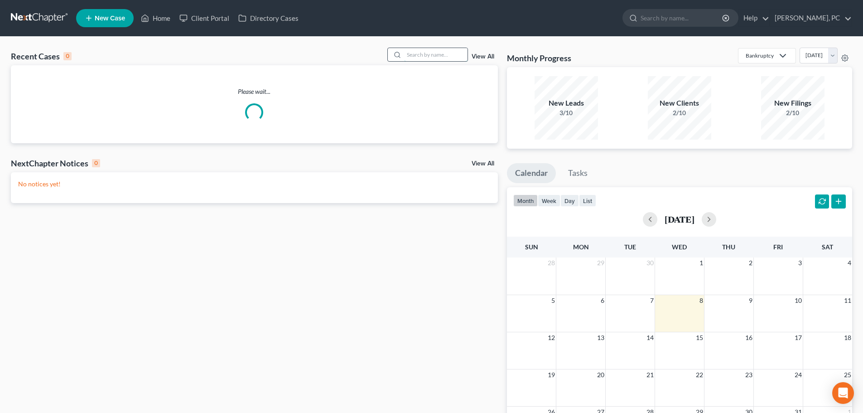
click at [425, 56] on input "search" at bounding box center [435, 54] width 63 height 13
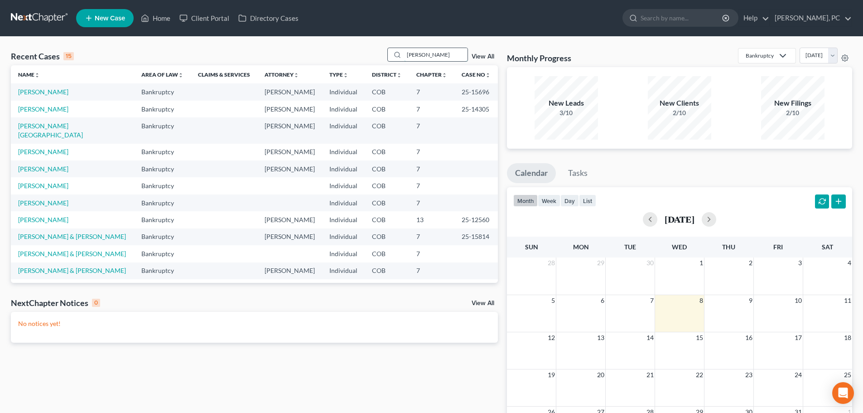
type input "mcnutt"
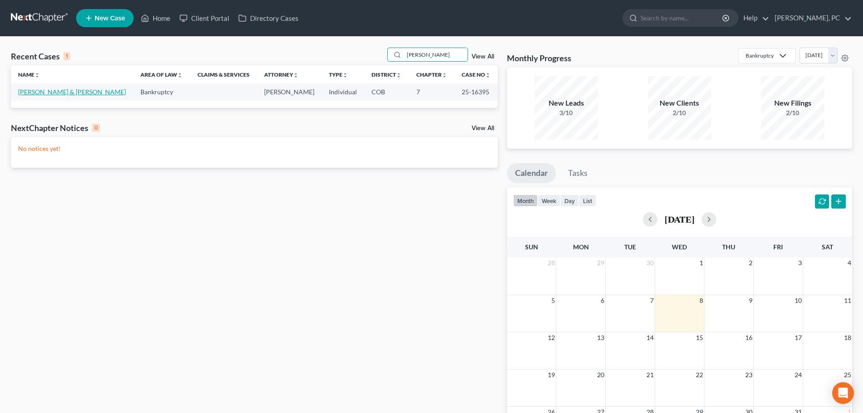
click at [60, 93] on link "[PERSON_NAME] & [PERSON_NAME]" at bounding box center [72, 92] width 108 height 8
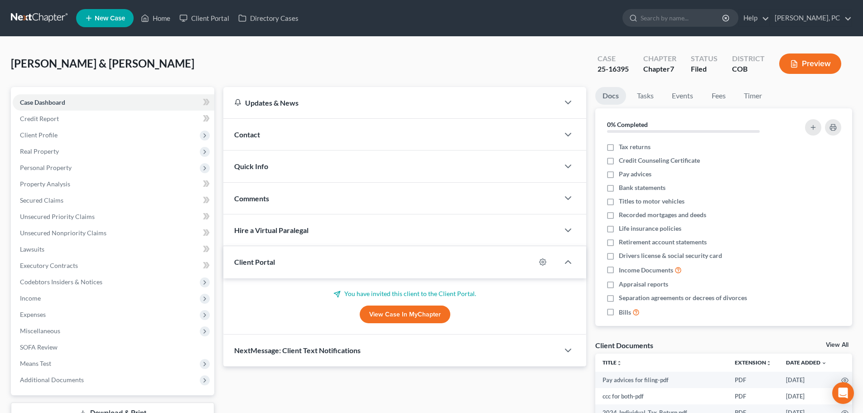
click at [402, 316] on link "View Case in MyChapter" at bounding box center [405, 314] width 91 height 18
click at [165, 19] on link "Home" at bounding box center [155, 18] width 39 height 16
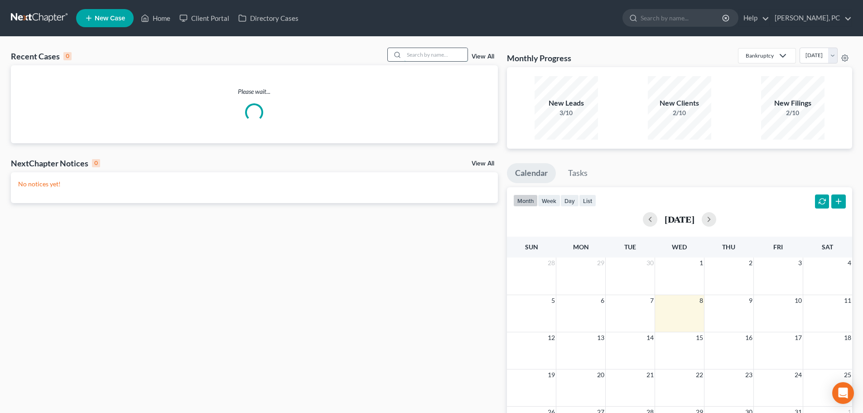
click at [415, 55] on input "search" at bounding box center [435, 54] width 63 height 13
type input "payne"
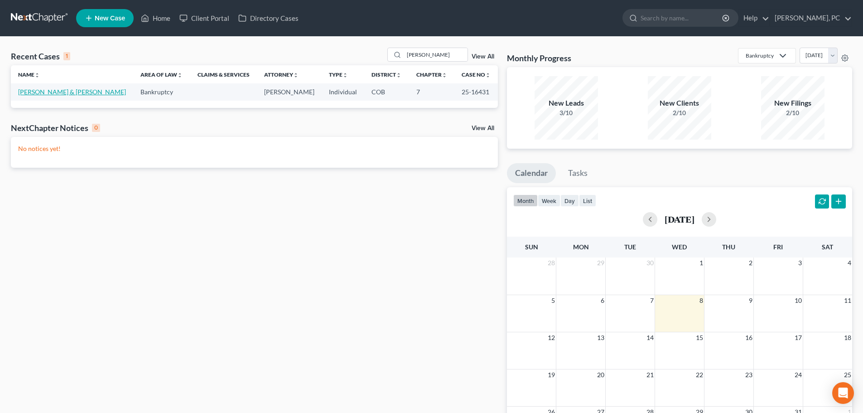
click at [68, 92] on link "[PERSON_NAME] & [PERSON_NAME]" at bounding box center [72, 92] width 108 height 8
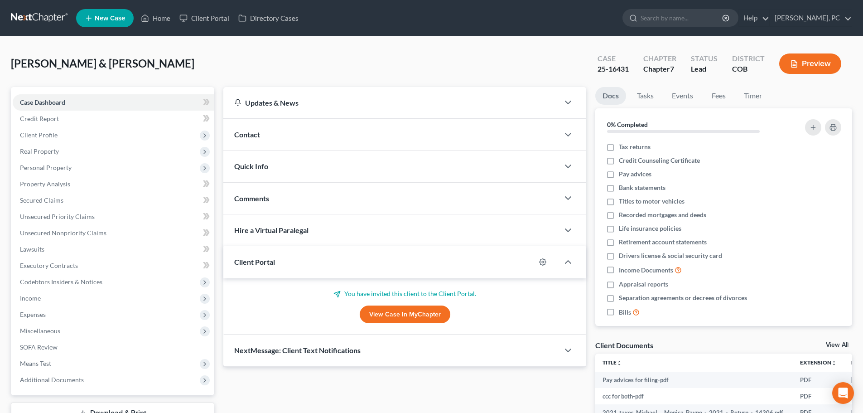
click at [400, 312] on link "View Case in MyChapter" at bounding box center [405, 314] width 91 height 18
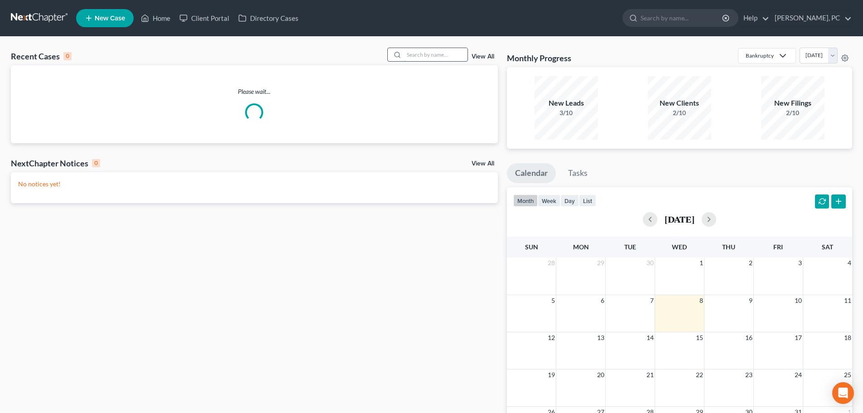
click at [436, 54] on input "search" at bounding box center [435, 54] width 63 height 13
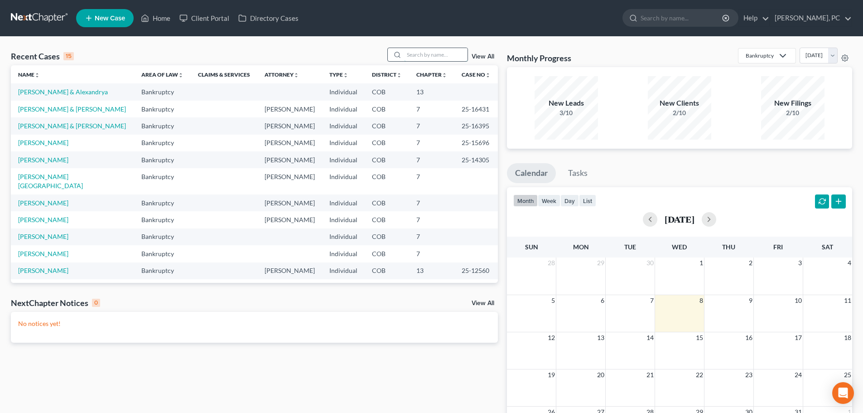
click at [421, 55] on input "search" at bounding box center [435, 54] width 63 height 13
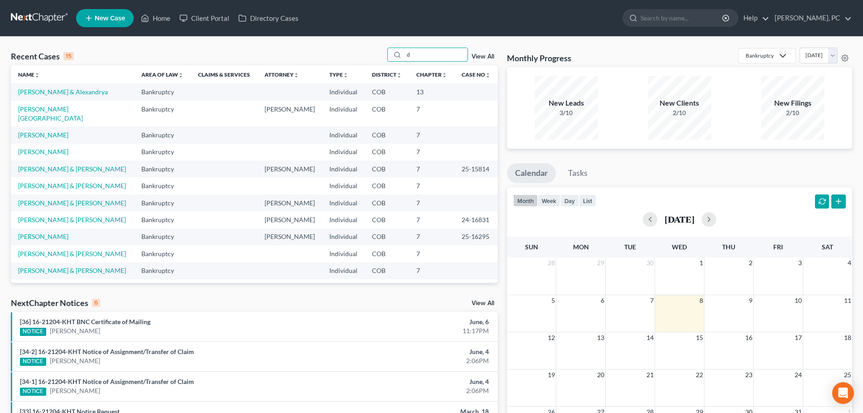
type input "d"
click at [58, 131] on td "[PERSON_NAME]" at bounding box center [72, 134] width 123 height 17
click at [58, 131] on link "[PERSON_NAME]" at bounding box center [43, 135] width 50 height 8
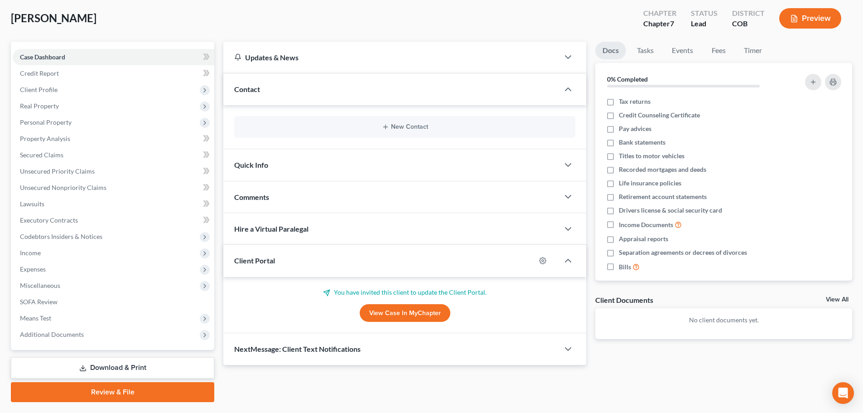
scroll to position [69, 0]
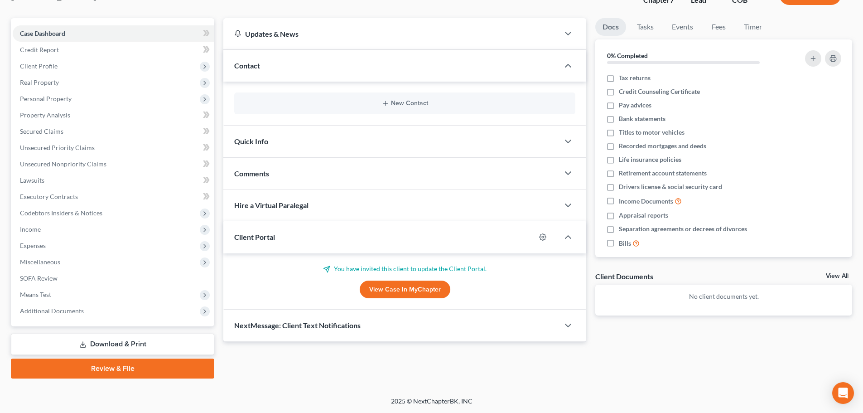
click at [402, 287] on link "View Case in MyChapter" at bounding box center [405, 290] width 91 height 18
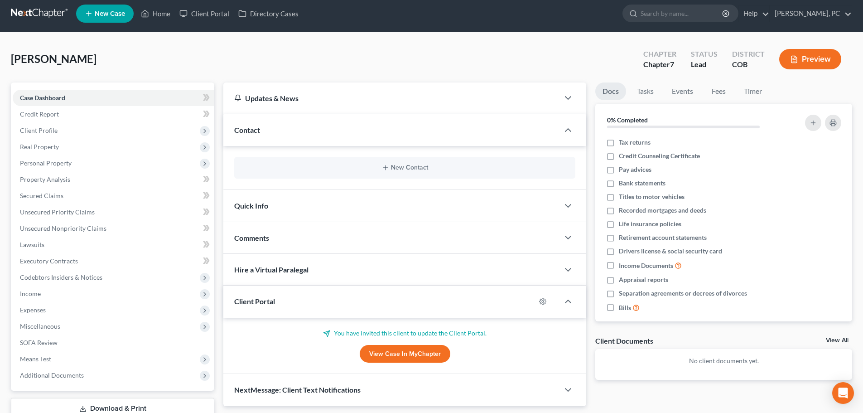
scroll to position [0, 0]
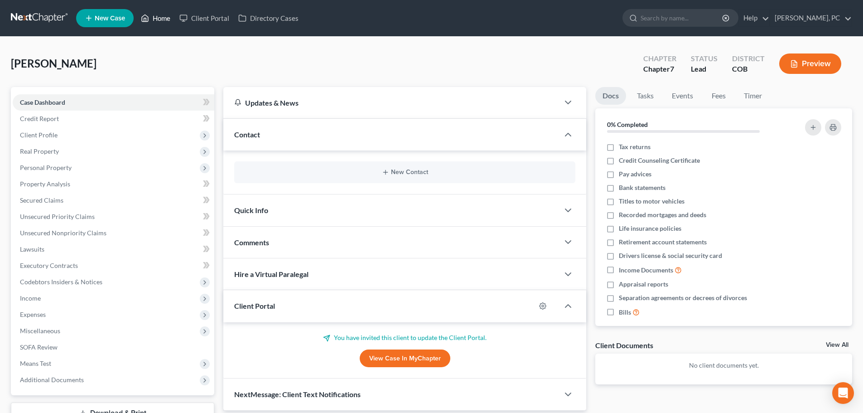
click at [165, 17] on link "Home" at bounding box center [155, 18] width 39 height 16
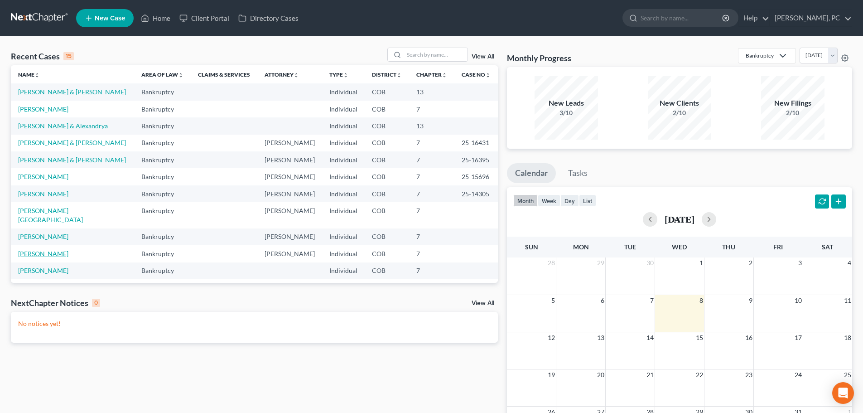
click at [45, 250] on link "[PERSON_NAME]" at bounding box center [43, 254] width 50 height 8
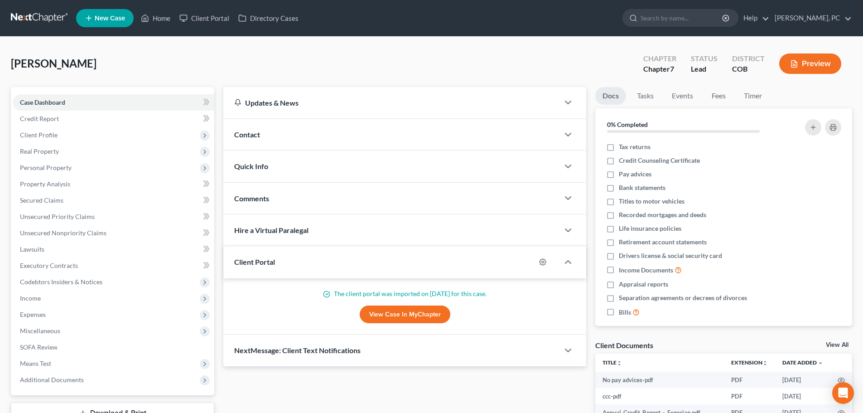
click at [111, 18] on span "New Case" at bounding box center [110, 18] width 30 height 7
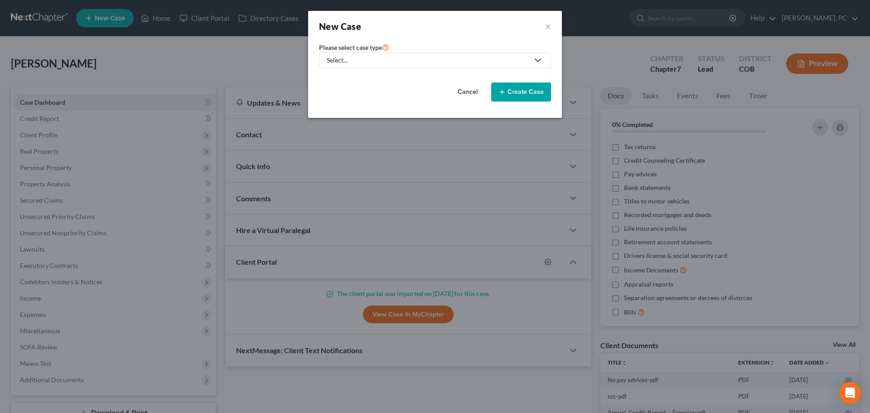
click at [401, 56] on div "Select..." at bounding box center [428, 60] width 202 height 9
click at [335, 80] on div "Bankruptcy" at bounding box center [344, 78] width 33 height 9
select select "11"
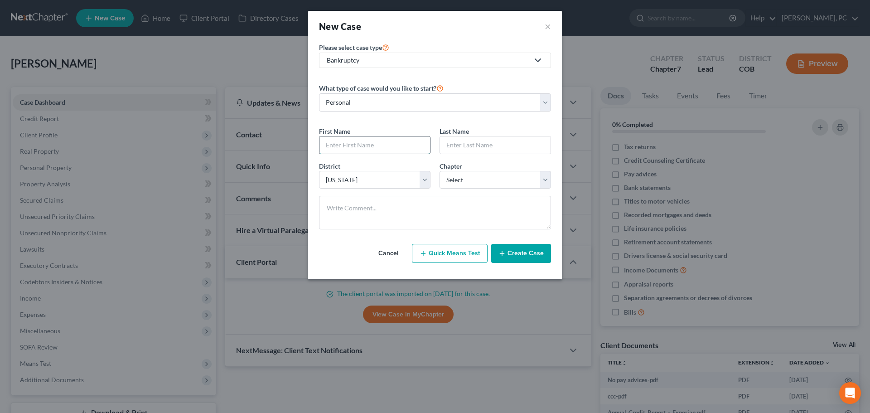
click at [353, 142] on input "text" at bounding box center [375, 144] width 111 height 17
type input "[PERSON_NAME]"
click at [448, 176] on select "Select 7 11 12 13" at bounding box center [495, 180] width 111 height 18
select select "0"
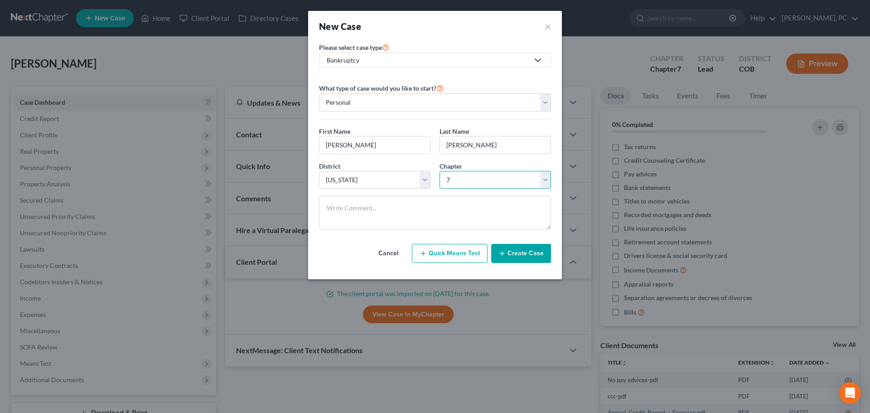
click at [440, 171] on select "Select 7 11 12 13" at bounding box center [495, 180] width 111 height 18
click at [506, 253] on icon "button" at bounding box center [502, 253] width 7 height 7
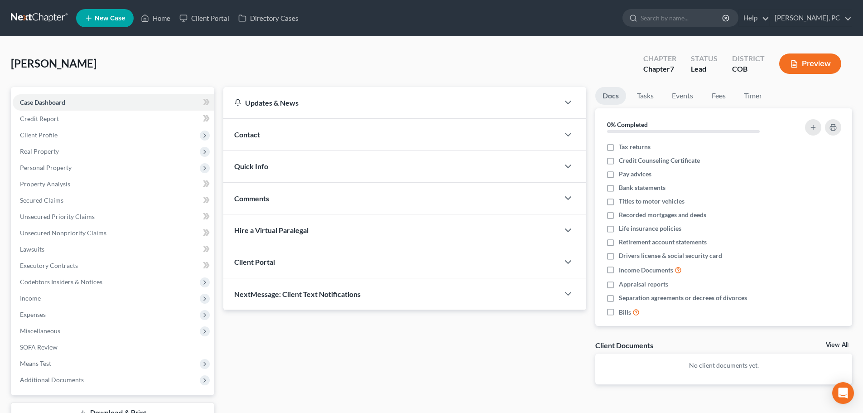
click at [310, 264] on div "Client Portal" at bounding box center [391, 261] width 336 height 31
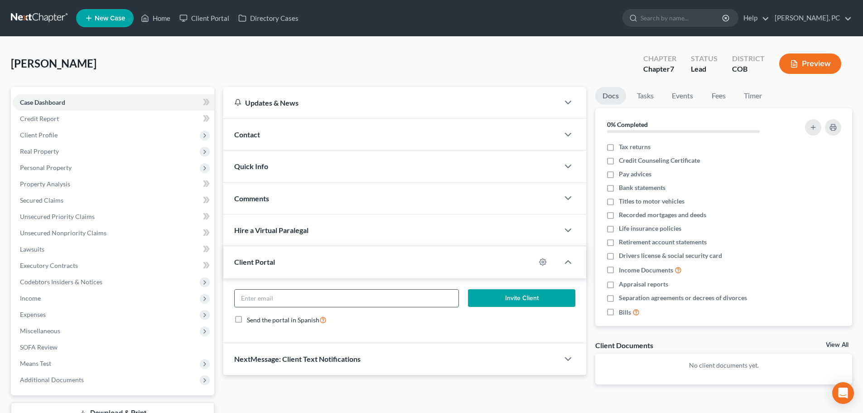
click at [297, 301] on input "email" at bounding box center [346, 298] width 223 height 17
type input "[EMAIL_ADDRESS][DOMAIN_NAME]"
click at [527, 299] on button "Invite Client" at bounding box center [522, 298] width 108 height 18
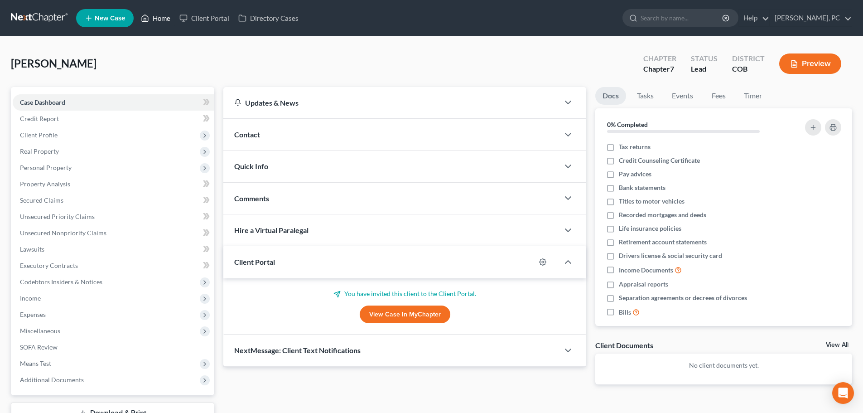
click at [157, 14] on link "Home" at bounding box center [155, 18] width 39 height 16
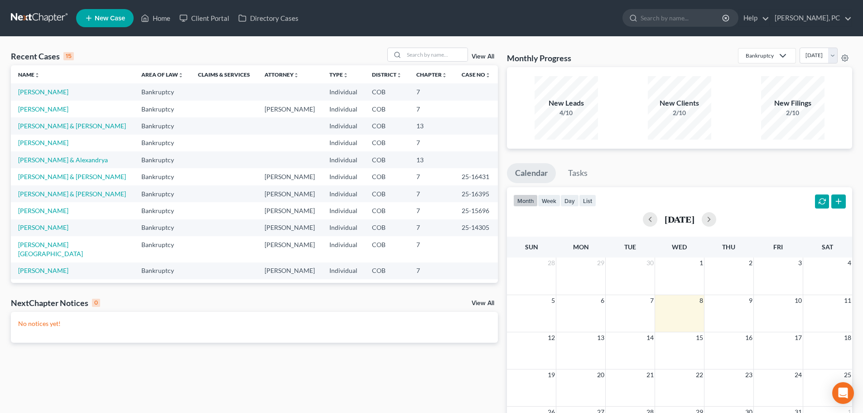
click at [41, 113] on td "[PERSON_NAME]" at bounding box center [72, 109] width 123 height 17
click at [44, 108] on link "[PERSON_NAME]" at bounding box center [43, 109] width 50 height 8
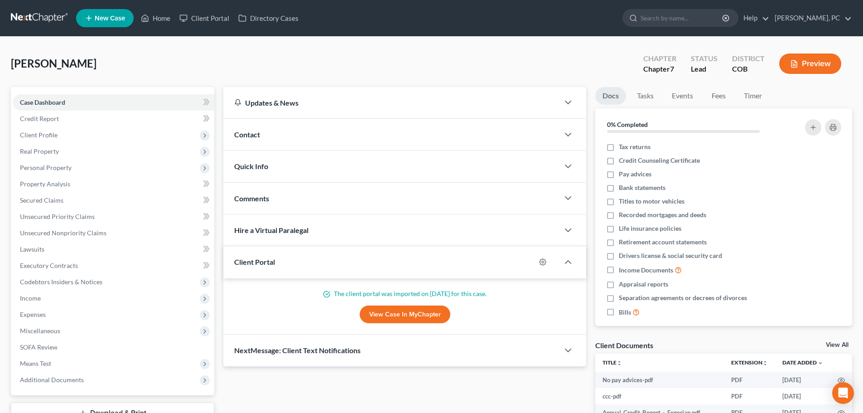
click at [591, 211] on div "Updates & News × [US_STATE] District Notes: Take a look at NextChapter's Distri…" at bounding box center [405, 285] width 372 height 397
